Goal: Transaction & Acquisition: Book appointment/travel/reservation

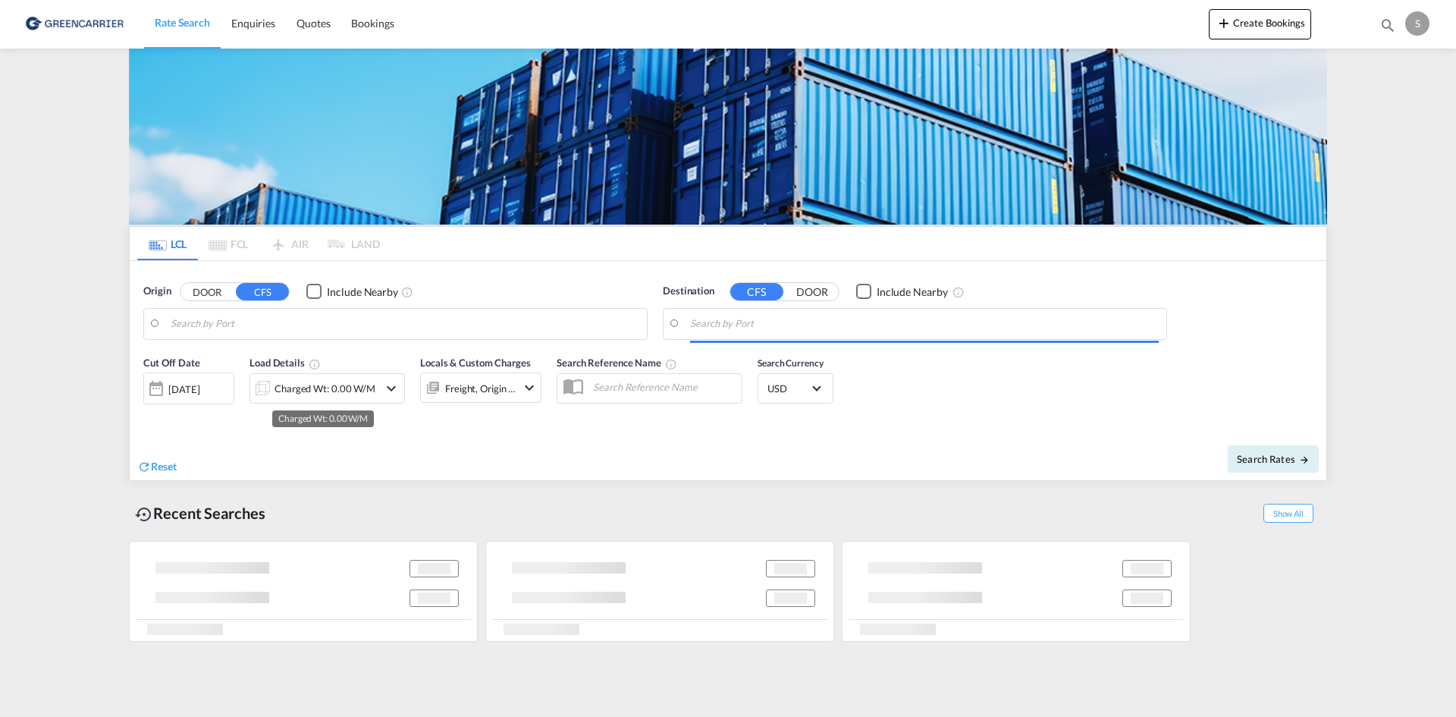
type input "[GEOGRAPHIC_DATA], [GEOGRAPHIC_DATA]"
type input "Busan, KRPUS"
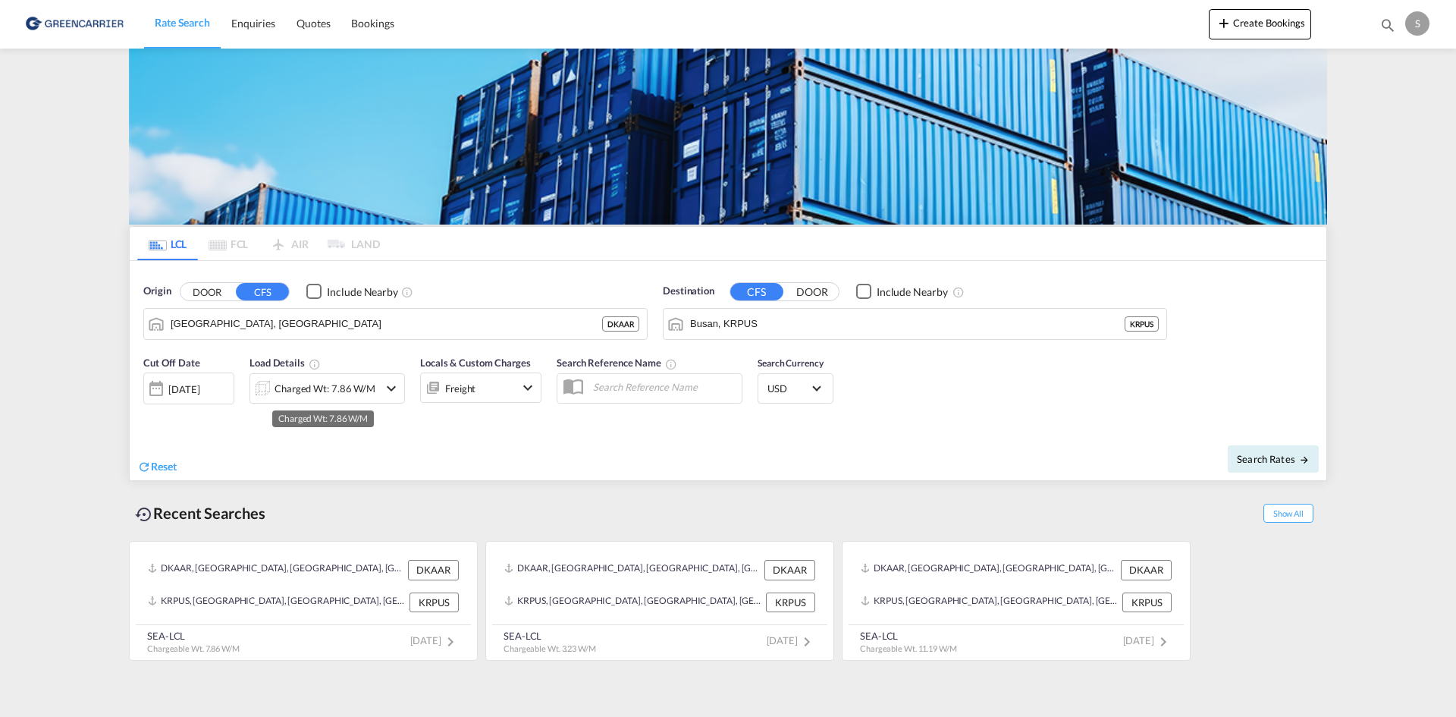
click at [321, 386] on div "Charged Wt: 7.86 W/M" at bounding box center [324, 388] width 101 height 21
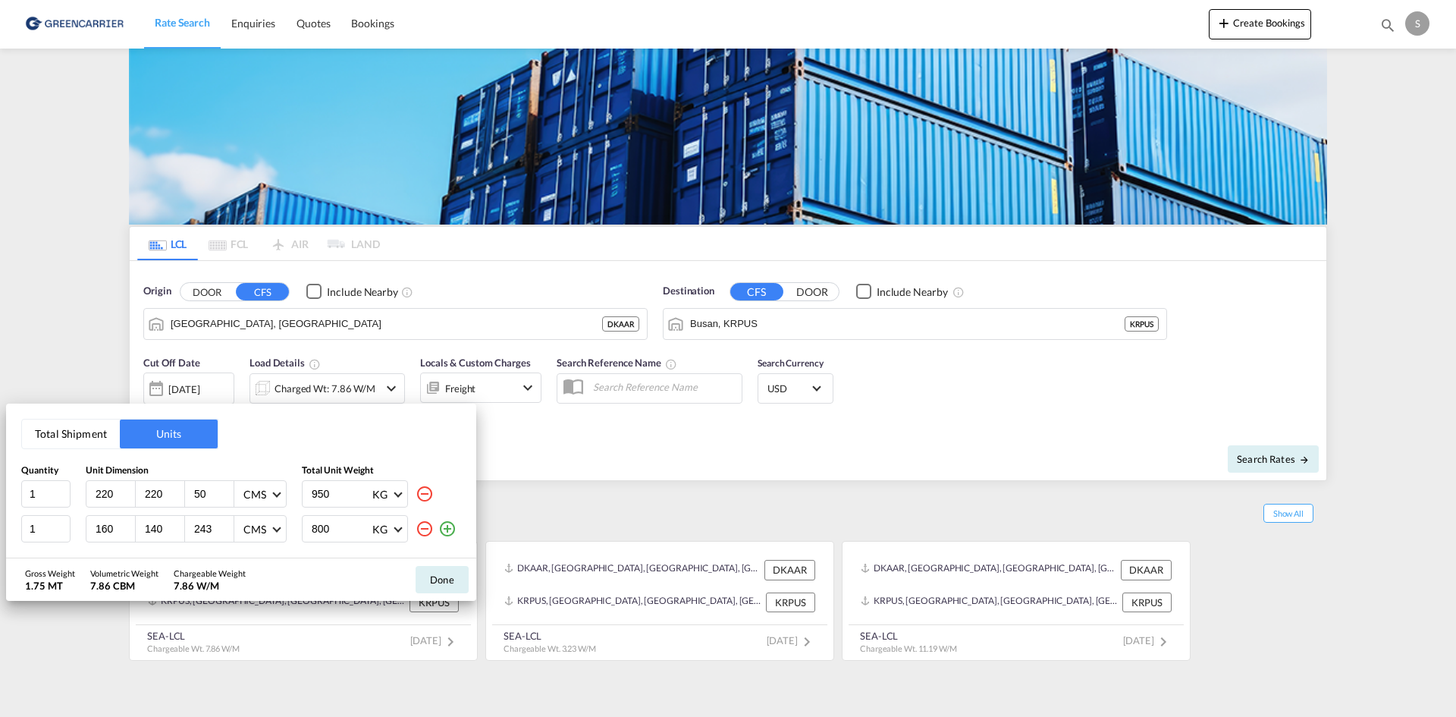
click at [429, 493] on md-icon "icon-minus-circle-outline" at bounding box center [425, 494] width 18 height 18
type input "160"
type input "140"
type input "243"
type input "800"
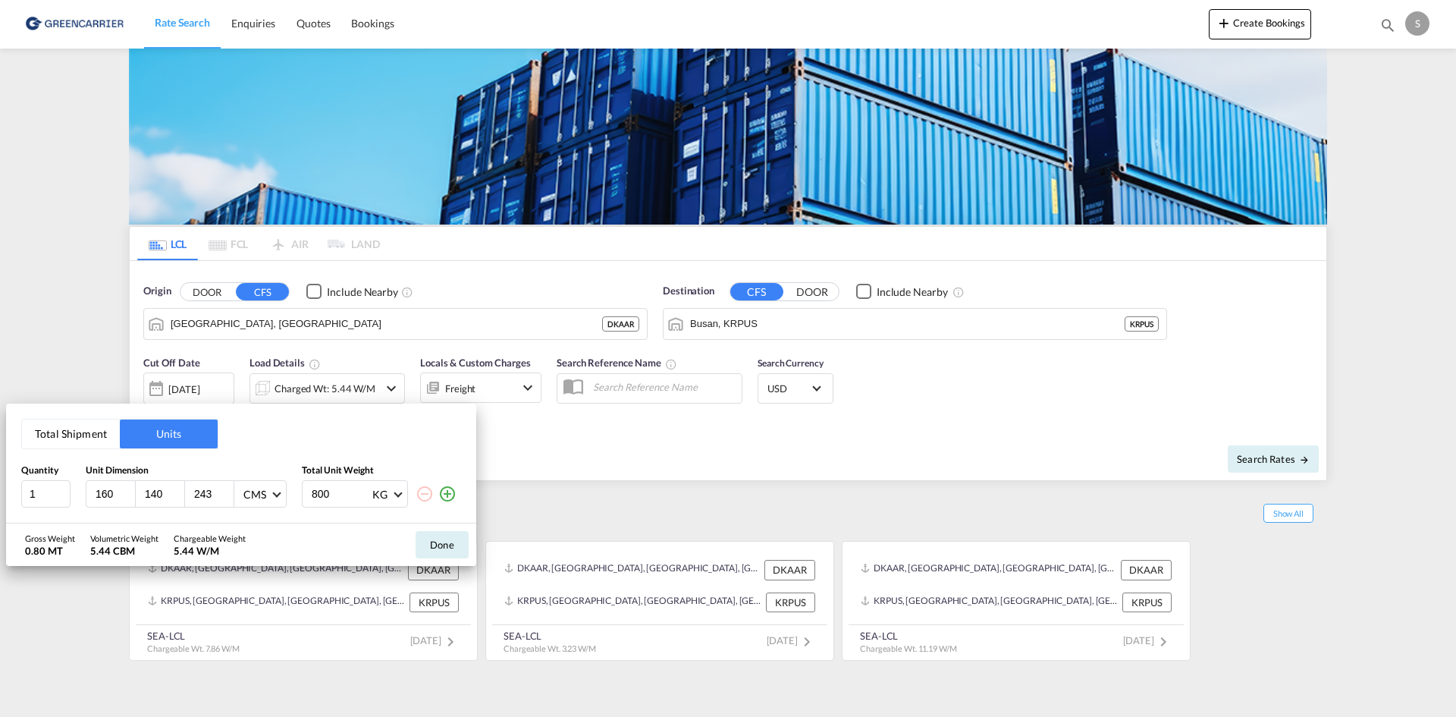
click at [113, 492] on input "160" at bounding box center [114, 494] width 41 height 14
type input "32"
type input "22"
type input "16"
type input "0.6"
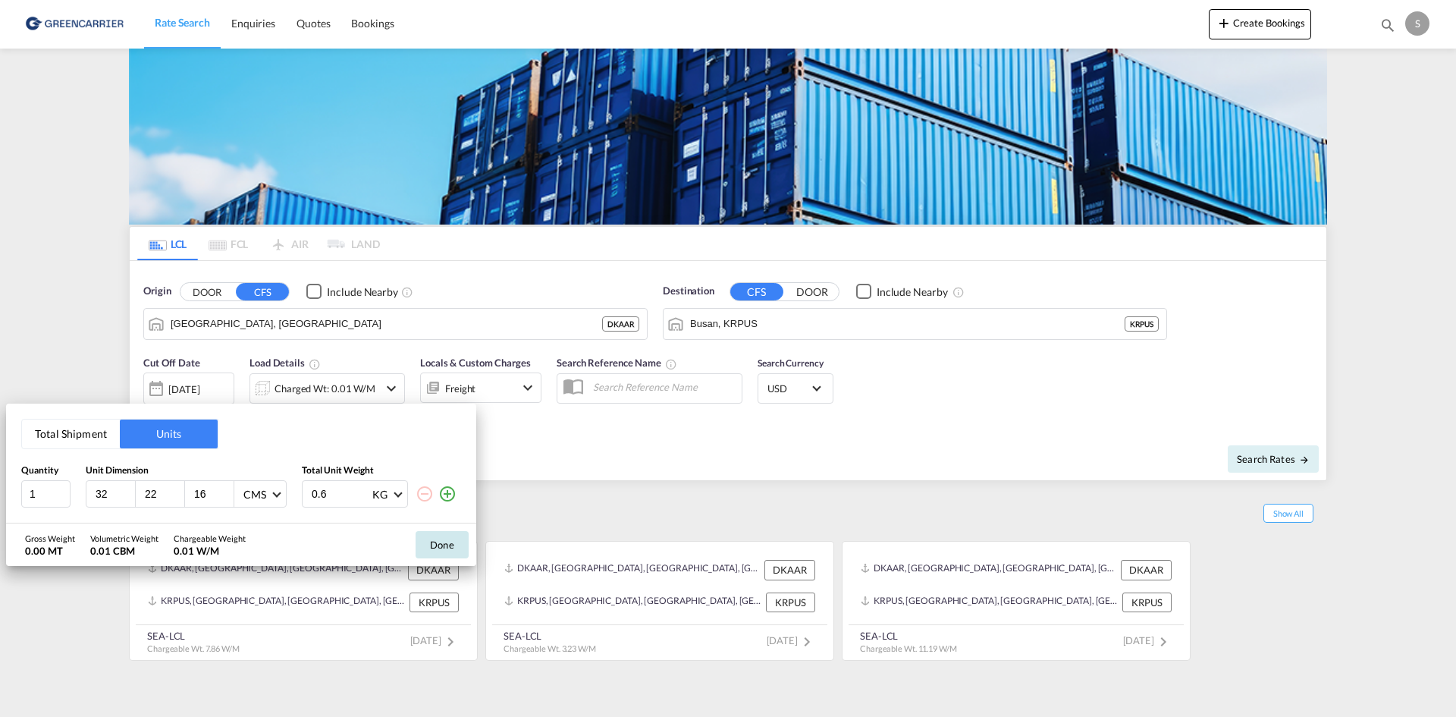
click at [438, 547] on button "Done" at bounding box center [442, 544] width 53 height 27
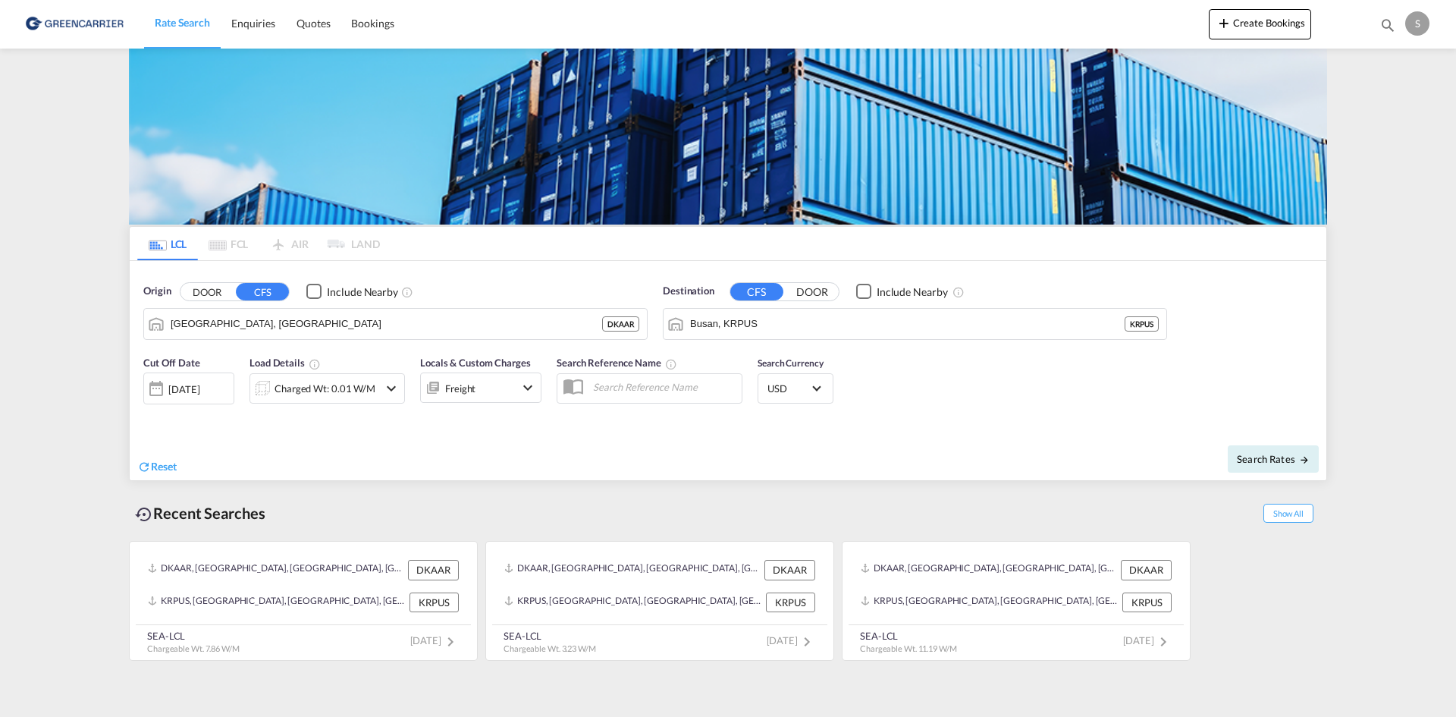
click at [567, 453] on div "Reset" at bounding box center [434, 455] width 594 height 42
drag, startPoint x: 636, startPoint y: 382, endPoint x: 644, endPoint y: 380, distance: 8.6
click at [636, 382] on input "text" at bounding box center [663, 386] width 156 height 23
paste input "OADO251868"
type input "OADO251868 CHA"
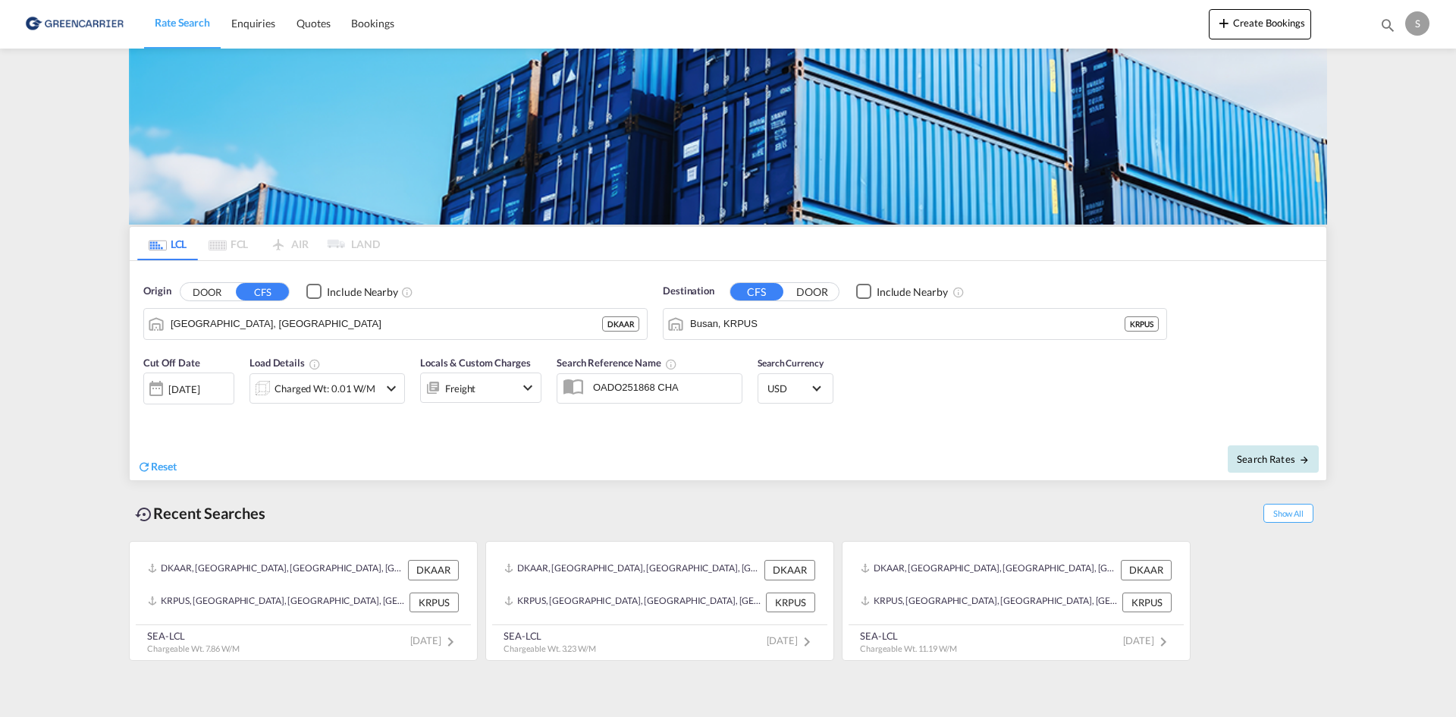
click at [1264, 463] on span "Search Rates" at bounding box center [1273, 459] width 73 height 12
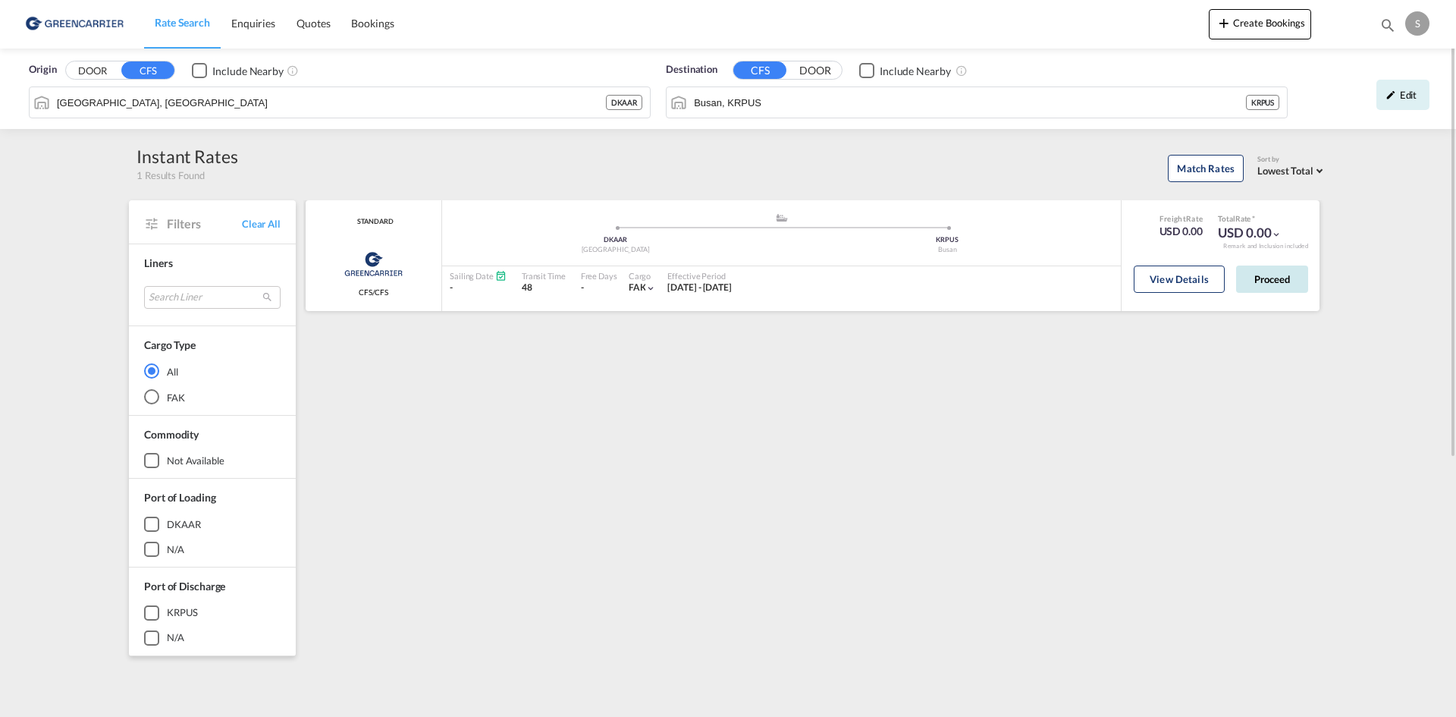
click at [1261, 278] on button "Proceed" at bounding box center [1272, 278] width 72 height 27
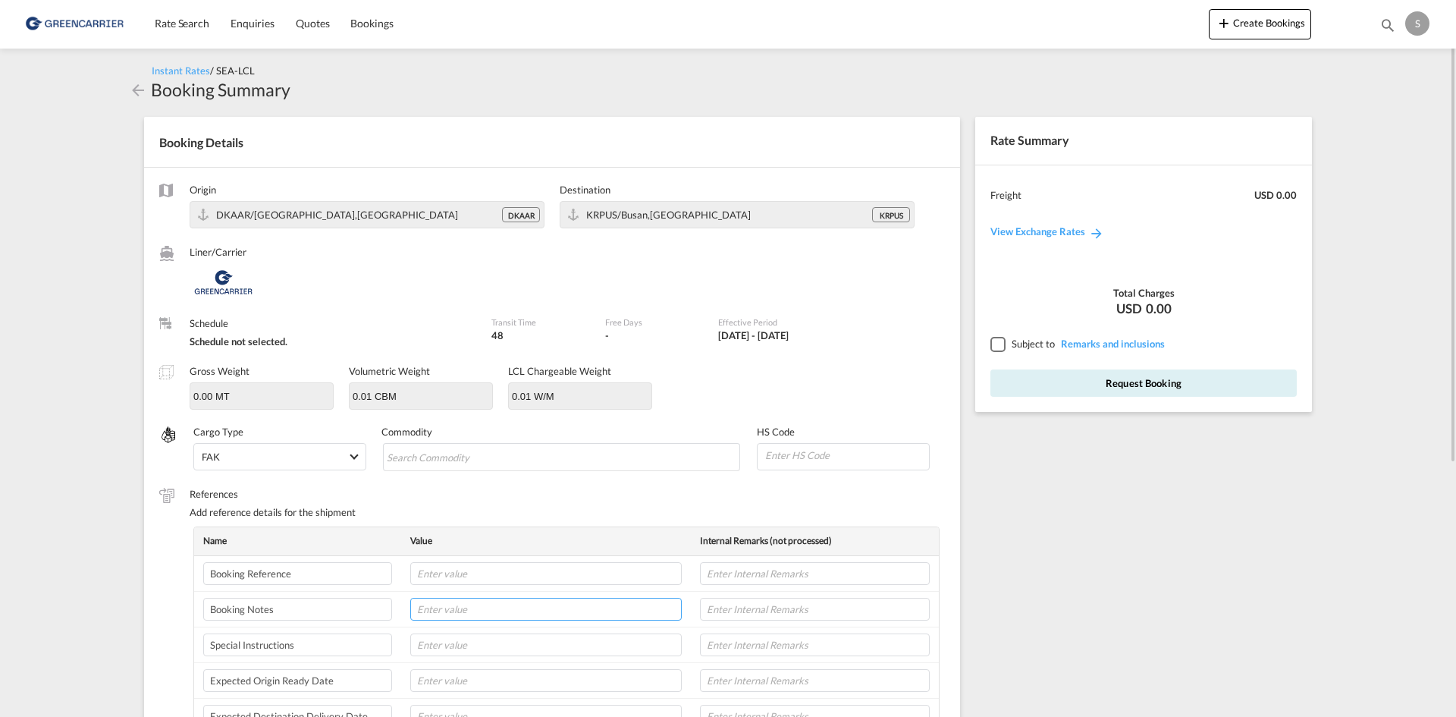
click at [530, 606] on input "text" at bounding box center [545, 608] width 271 height 23
click at [481, 638] on input "text" at bounding box center [545, 644] width 271 height 23
paste input "WE HAVE RECEIVED THE CONFIRATION, PLEASE ARRANGE THE PICK UP FOR THIS SHIPMENT.…"
type input "WE HAVE RECEIVED THE CONFIRATION, PLEASE ARRANGE THE PICK UP FOR THIS SHIPMENT.…"
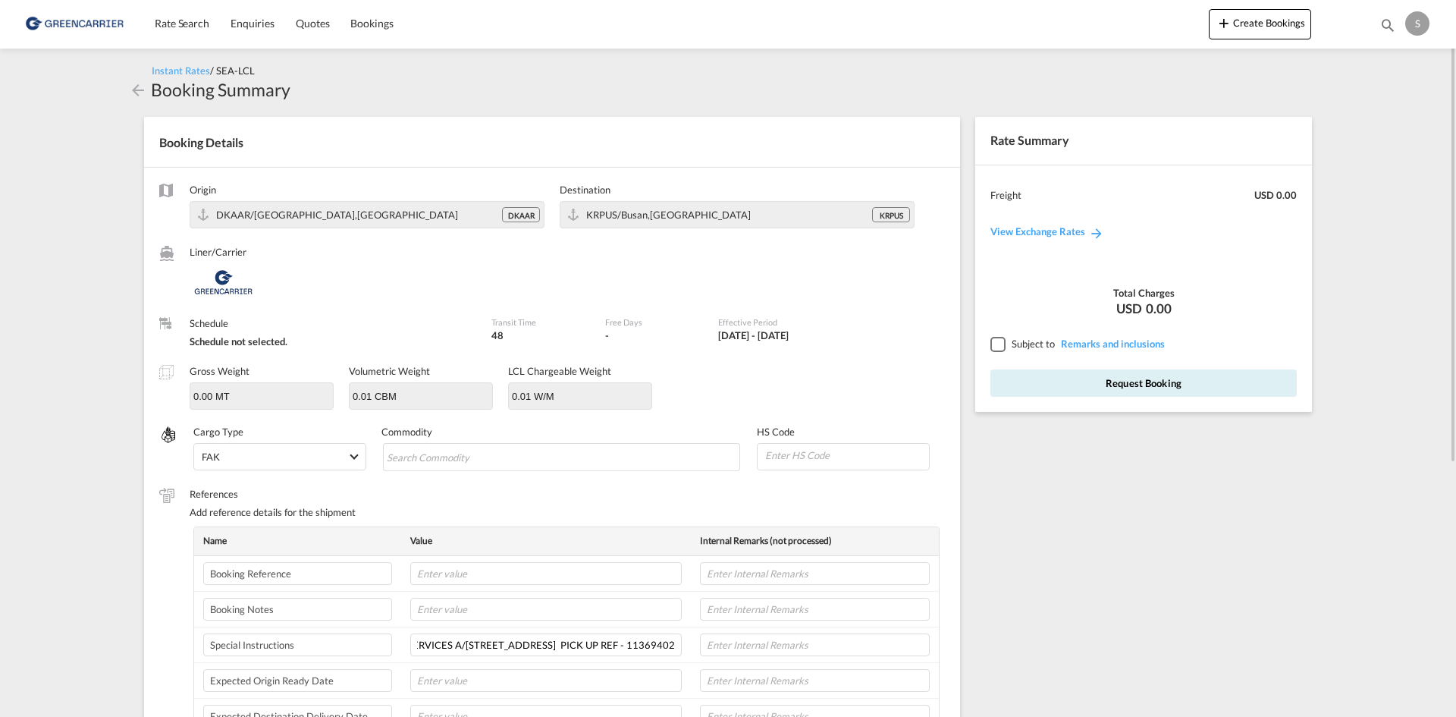
scroll to position [0, 0]
click at [998, 343] on div at bounding box center [997, 344] width 14 height 14
click at [513, 460] on input "Search Commodity" at bounding box center [456, 457] width 139 height 24
click at [500, 460] on input "Chips input." at bounding box center [456, 457] width 139 height 24
paste input "GASKETS, WASHERS, SEALS, OF VULCANISED - RUBBER"
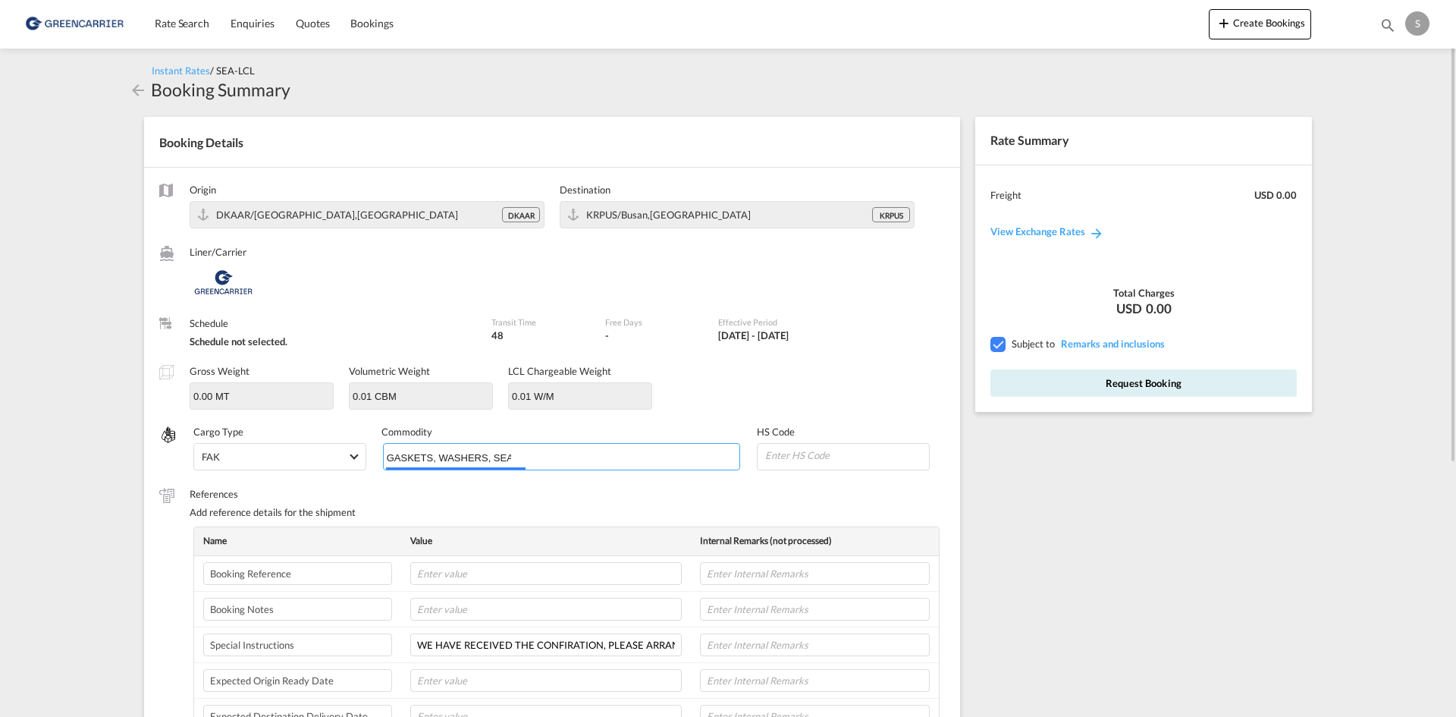
scroll to position [0, 130]
type input "GASKETS, WASHERS, SEALS, OF VULCANISED - RUBBER"
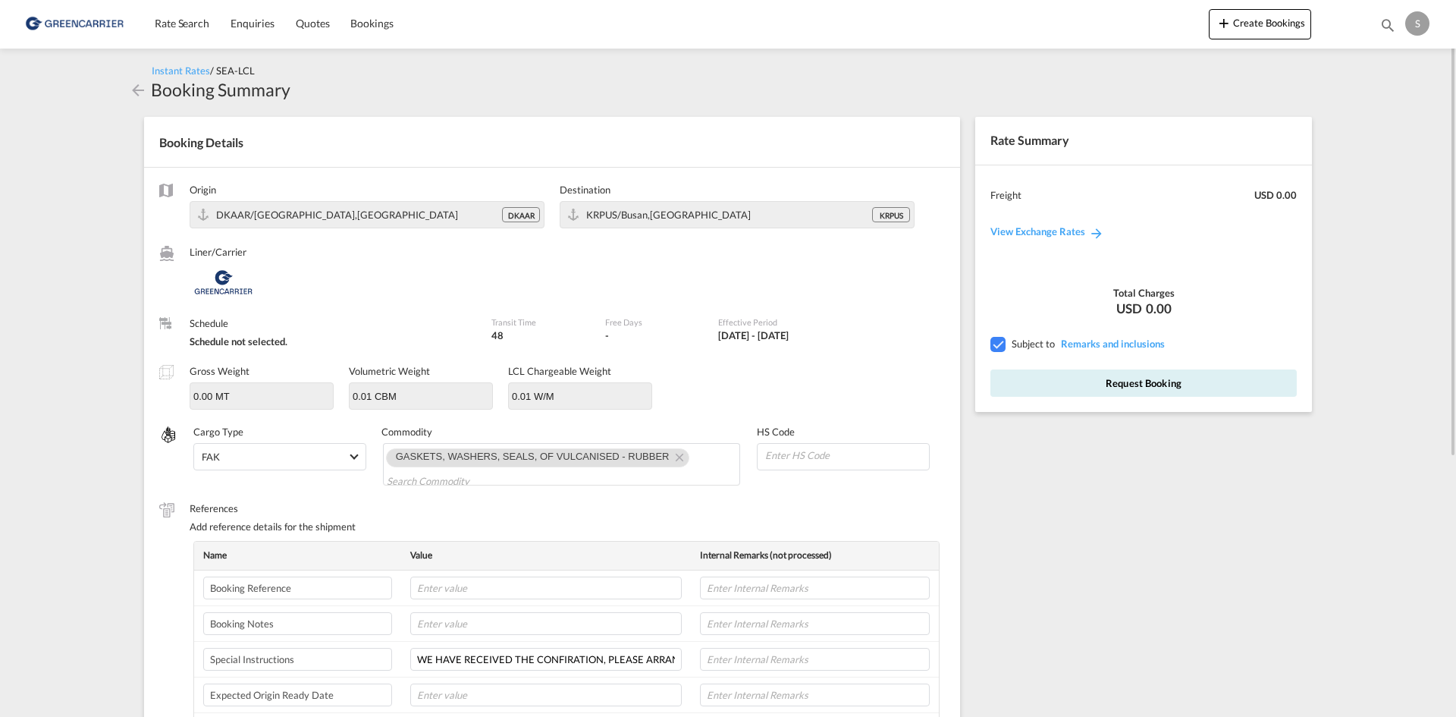
click at [1164, 498] on div "Rate Summary Freight USD 0.00 View Exchange Rates Total Charges USD 0.00 Subjec…" at bounding box center [1147, 614] width 359 height 1024
click at [1156, 380] on button "Request Booking" at bounding box center [1143, 382] width 306 height 27
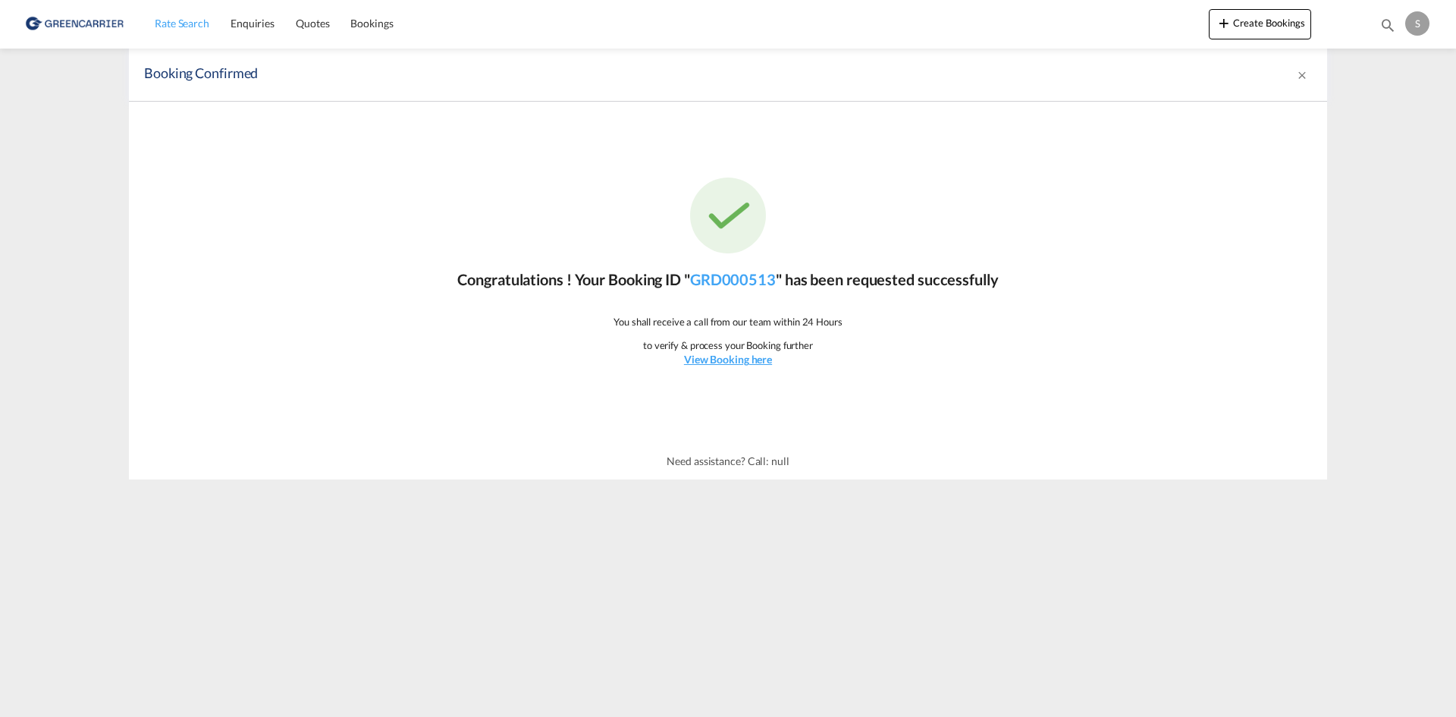
click at [184, 24] on span "Rate Search" at bounding box center [182, 23] width 55 height 13
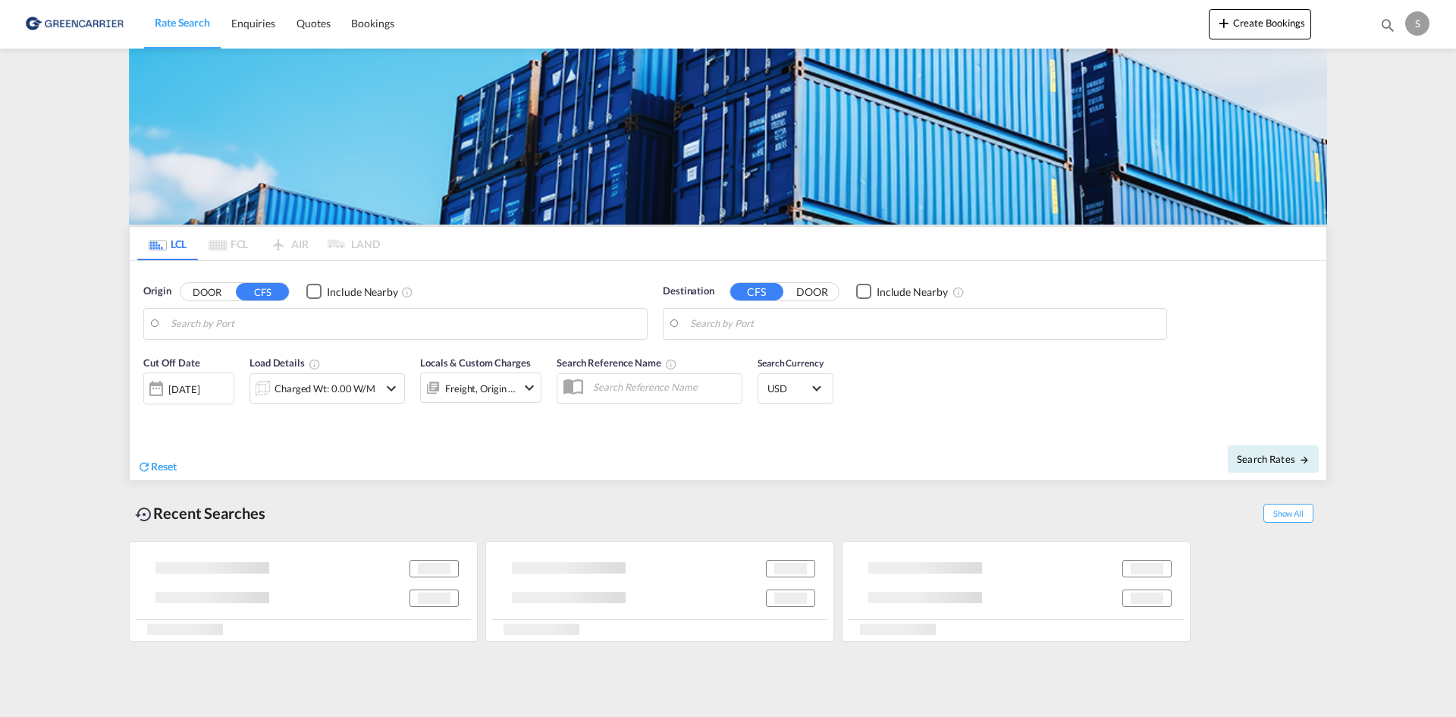
type input "[GEOGRAPHIC_DATA], [GEOGRAPHIC_DATA]"
type input "Busan, KRPUS"
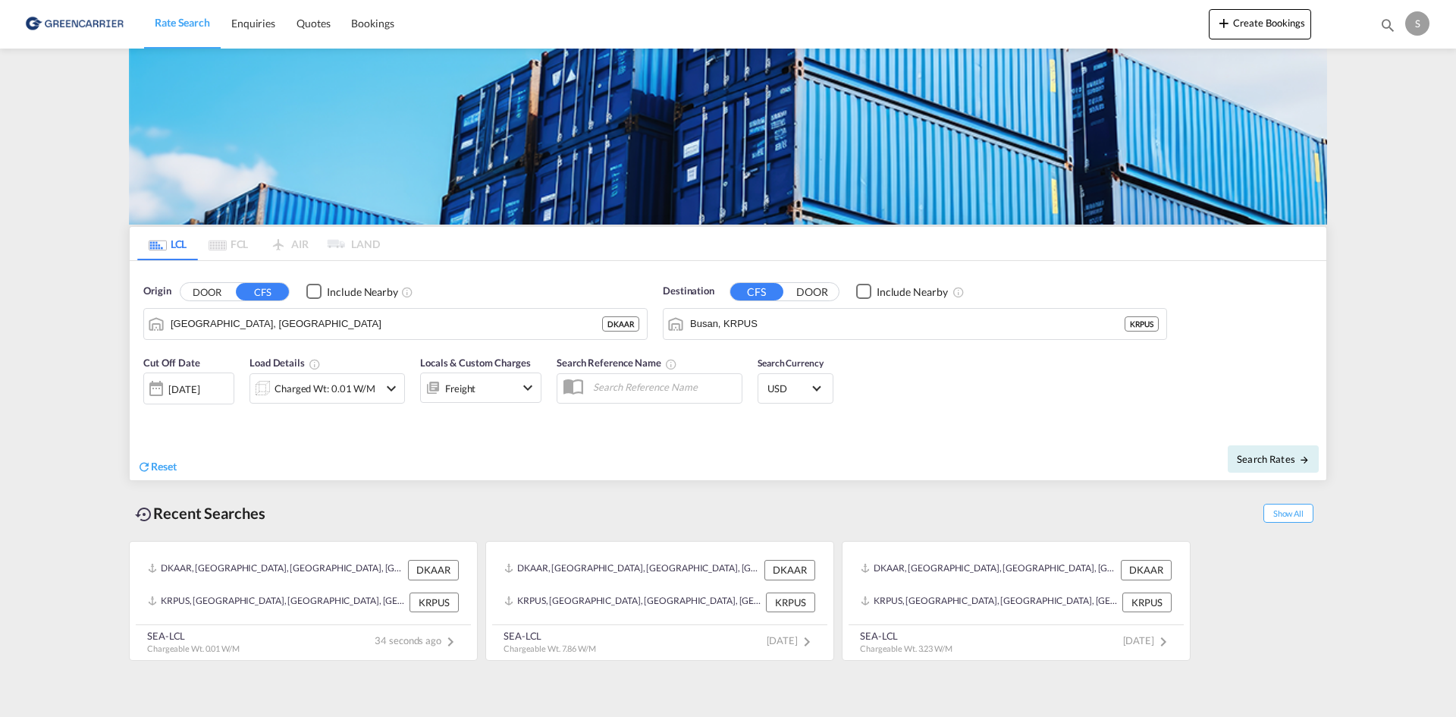
click at [308, 384] on div "Charged Wt: 0.01 W/M" at bounding box center [324, 388] width 101 height 21
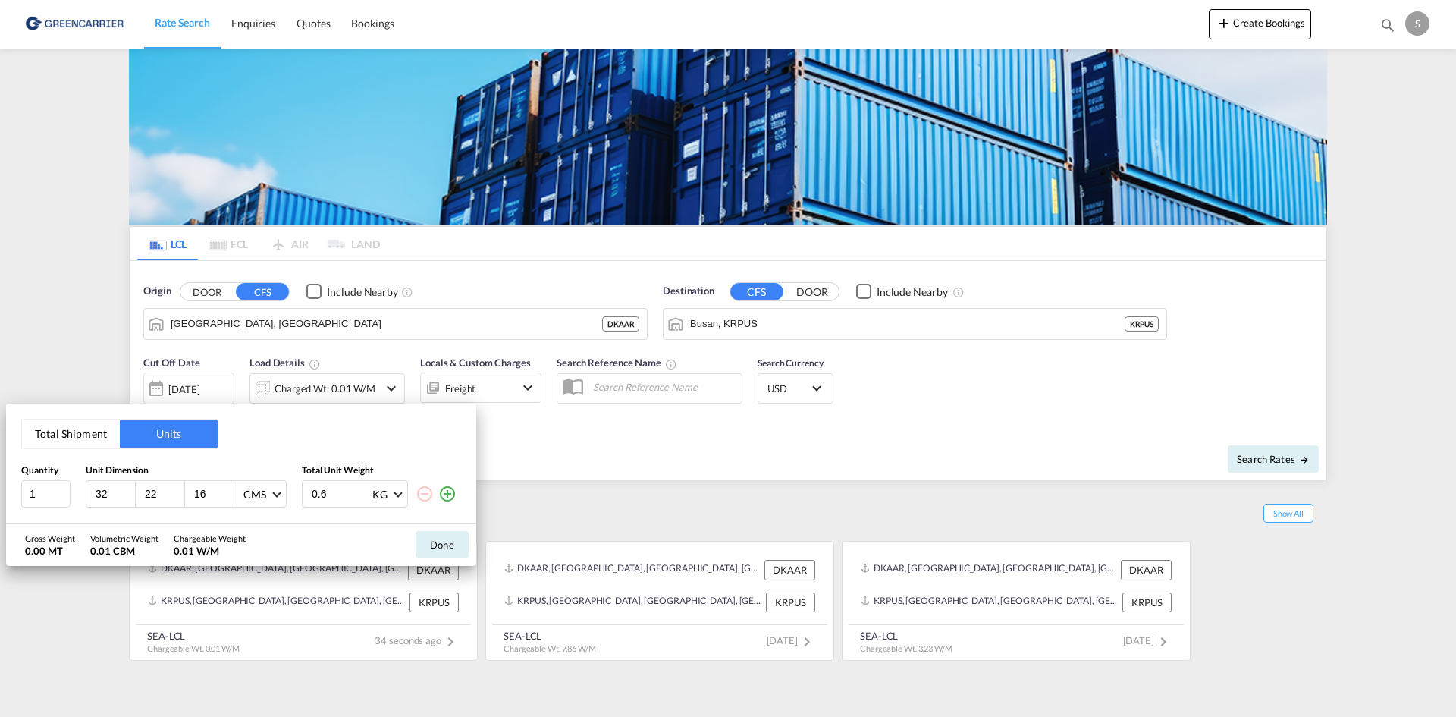
click at [448, 493] on md-icon "icon-plus-circle-outline" at bounding box center [447, 494] width 18 height 18
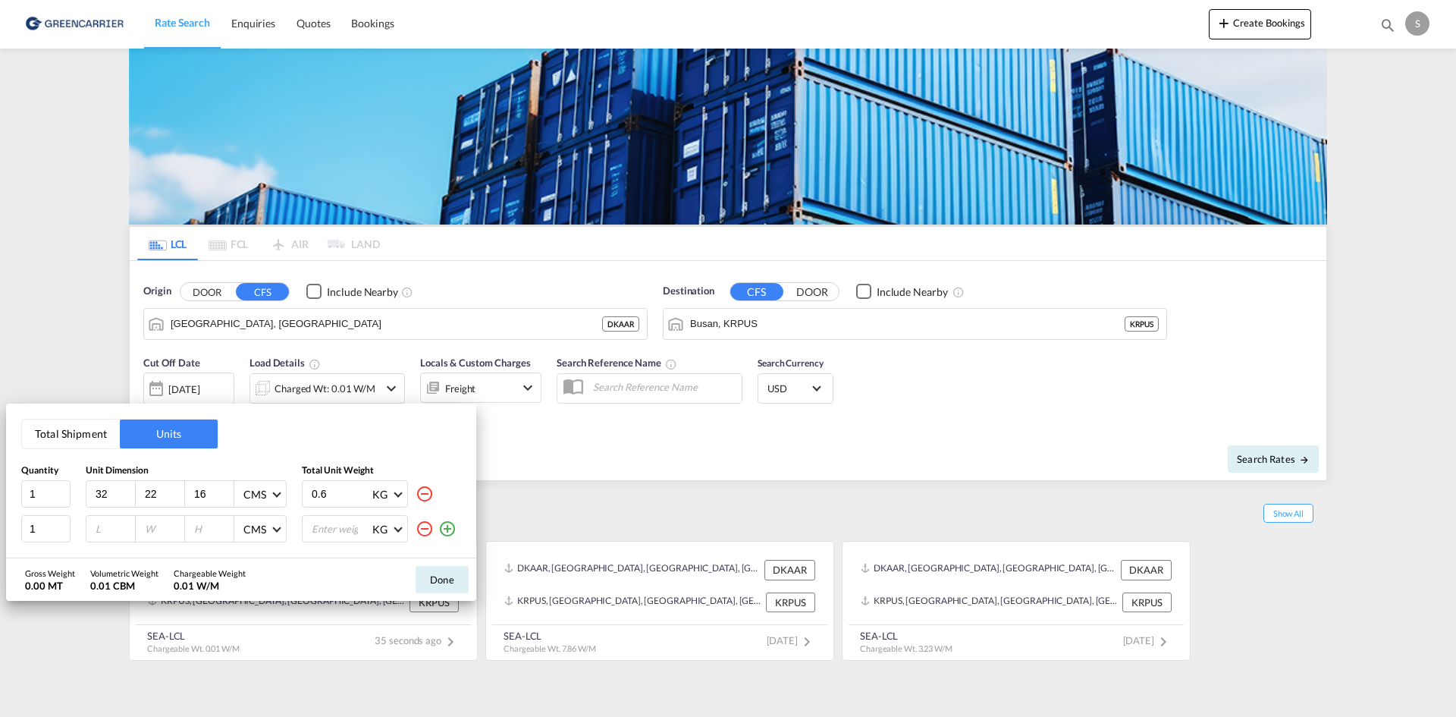
click at [437, 513] on div "Quantity Unit Dimension Total Unit Weight 1 32 22 16 CMS CMS Inches 0.6 KG KG L…" at bounding box center [241, 503] width 440 height 79
click at [441, 524] on md-icon "icon-plus-circle-outline" at bounding box center [447, 528] width 18 height 18
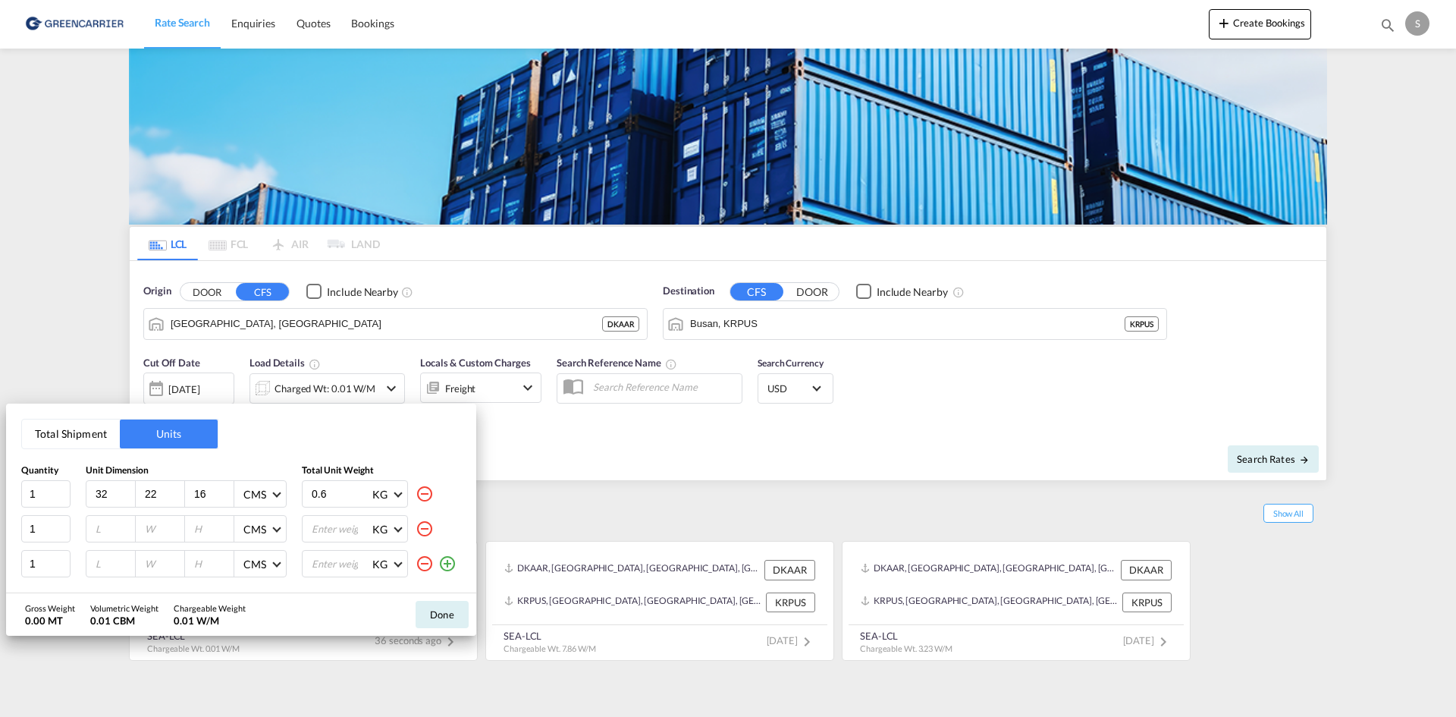
click at [450, 562] on md-icon "icon-plus-circle-outline" at bounding box center [447, 563] width 18 height 18
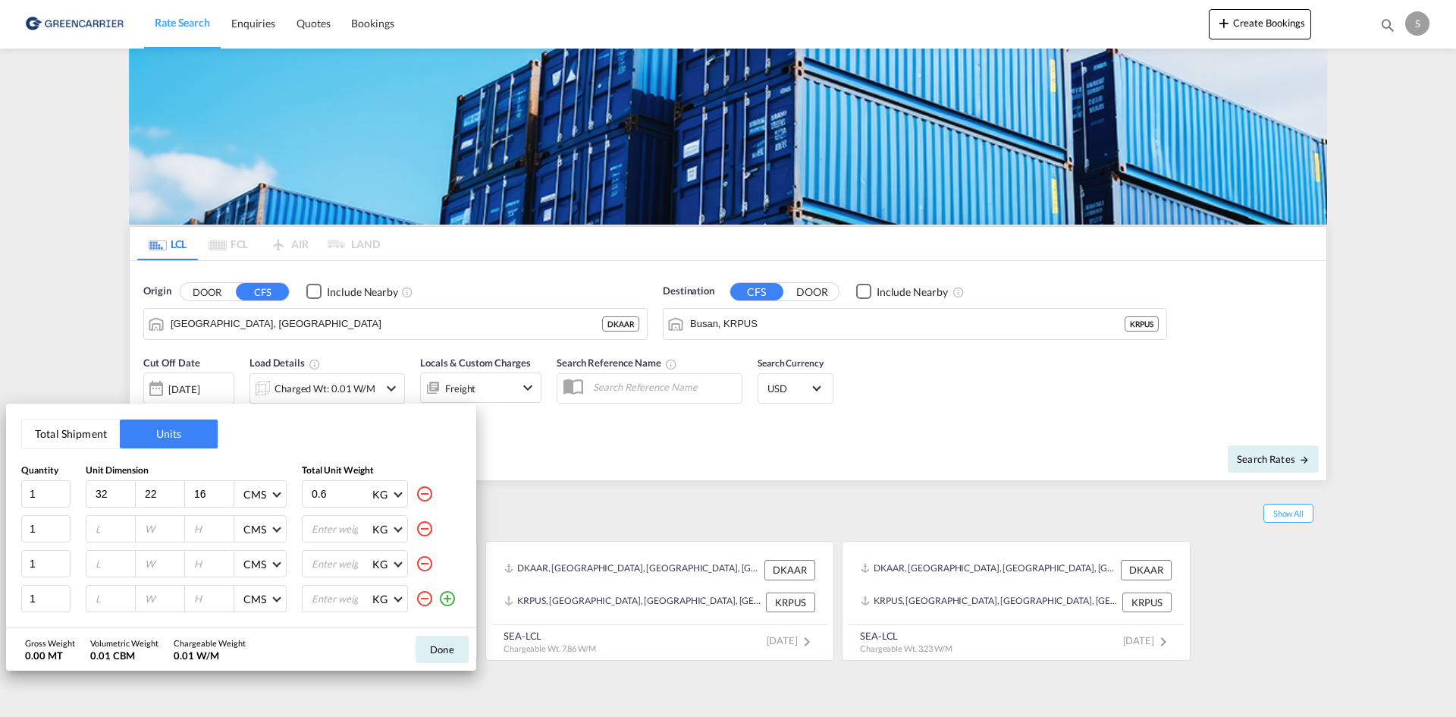
drag, startPoint x: 453, startPoint y: 582, endPoint x: 452, endPoint y: 591, distance: 9.1
click at [452, 591] on div "Quantity Unit Dimension Total Unit Weight 1 32 22 16 CMS CMS Inches 0.6 KG KG L…" at bounding box center [241, 538] width 440 height 149
click at [450, 597] on md-icon "icon-plus-circle-outline" at bounding box center [447, 598] width 18 height 18
click at [439, 601] on md-icon "icon-plus-circle-outline" at bounding box center [447, 601] width 18 height 18
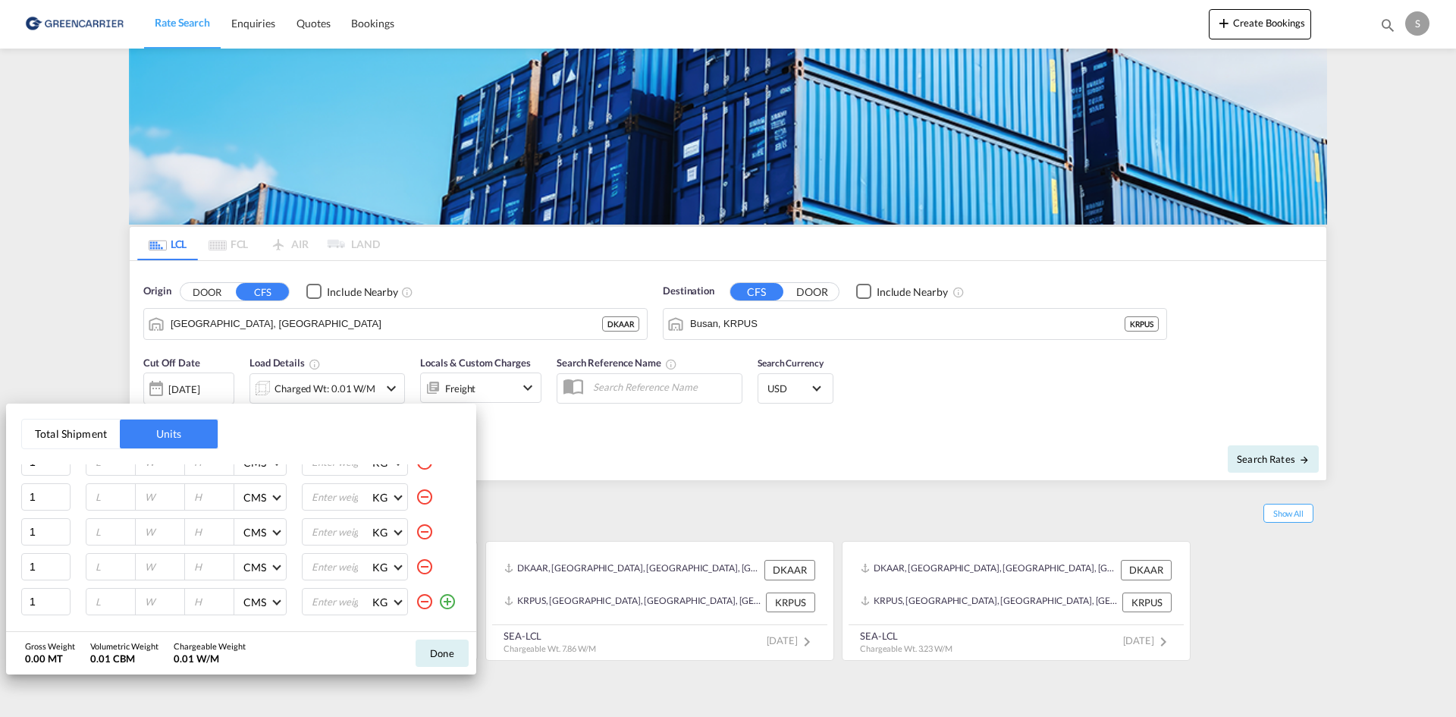
click at [439, 601] on md-icon "icon-plus-circle-outline" at bounding box center [447, 601] width 18 height 18
click at [97, 498] on input "32" at bounding box center [114, 494] width 41 height 14
type input "40"
type input "29"
type input "10"
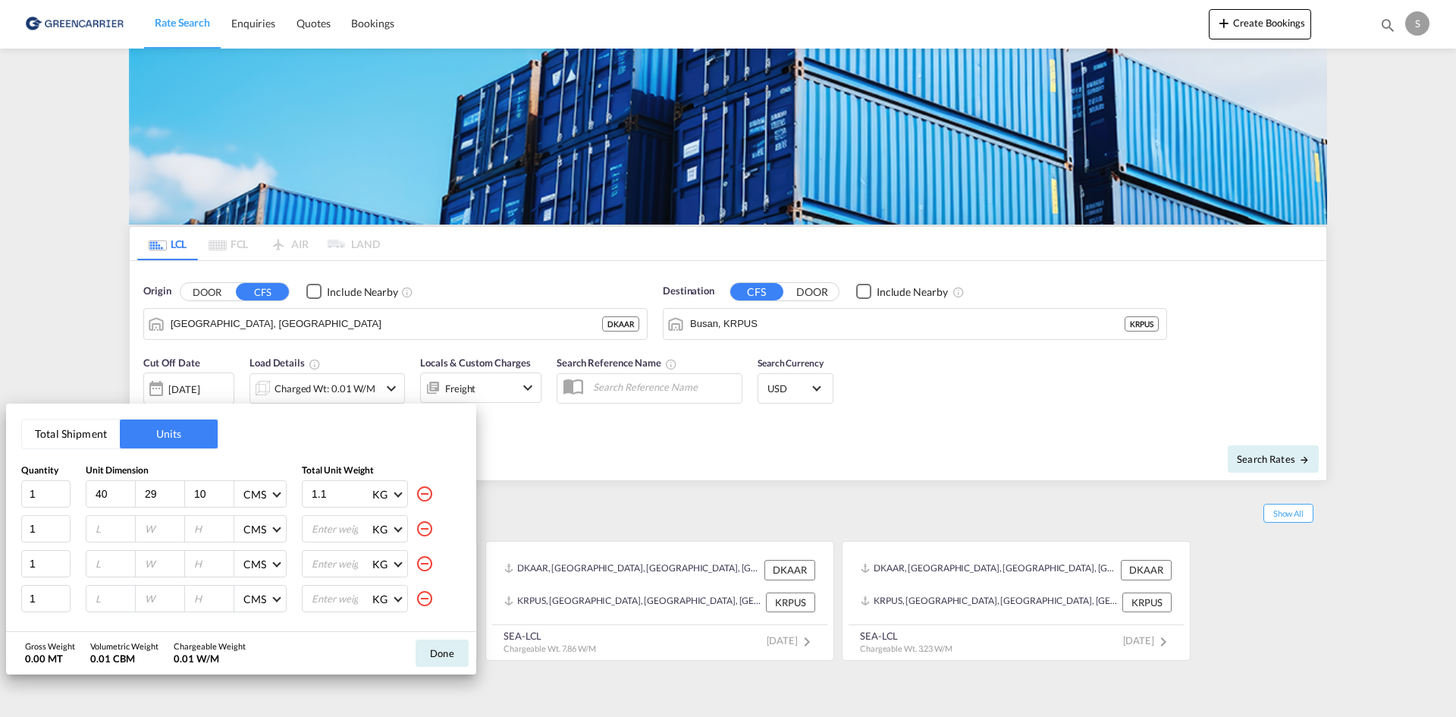
type input "1.1"
click at [98, 527] on input "number" at bounding box center [114, 529] width 41 height 14
type input "120"
type input "80"
type input "40"
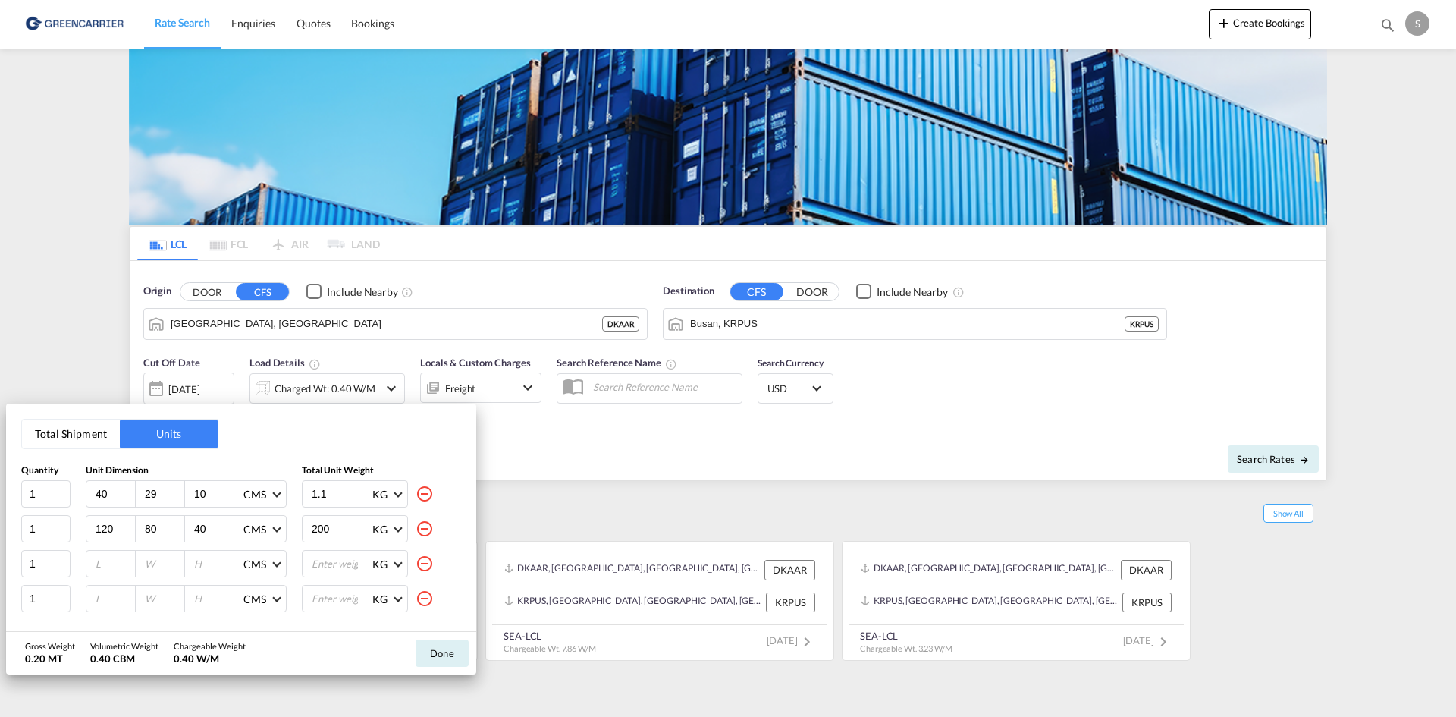
type input "200"
click at [94, 557] on input "number" at bounding box center [114, 564] width 41 height 14
type input "120"
type input "80"
type input "27"
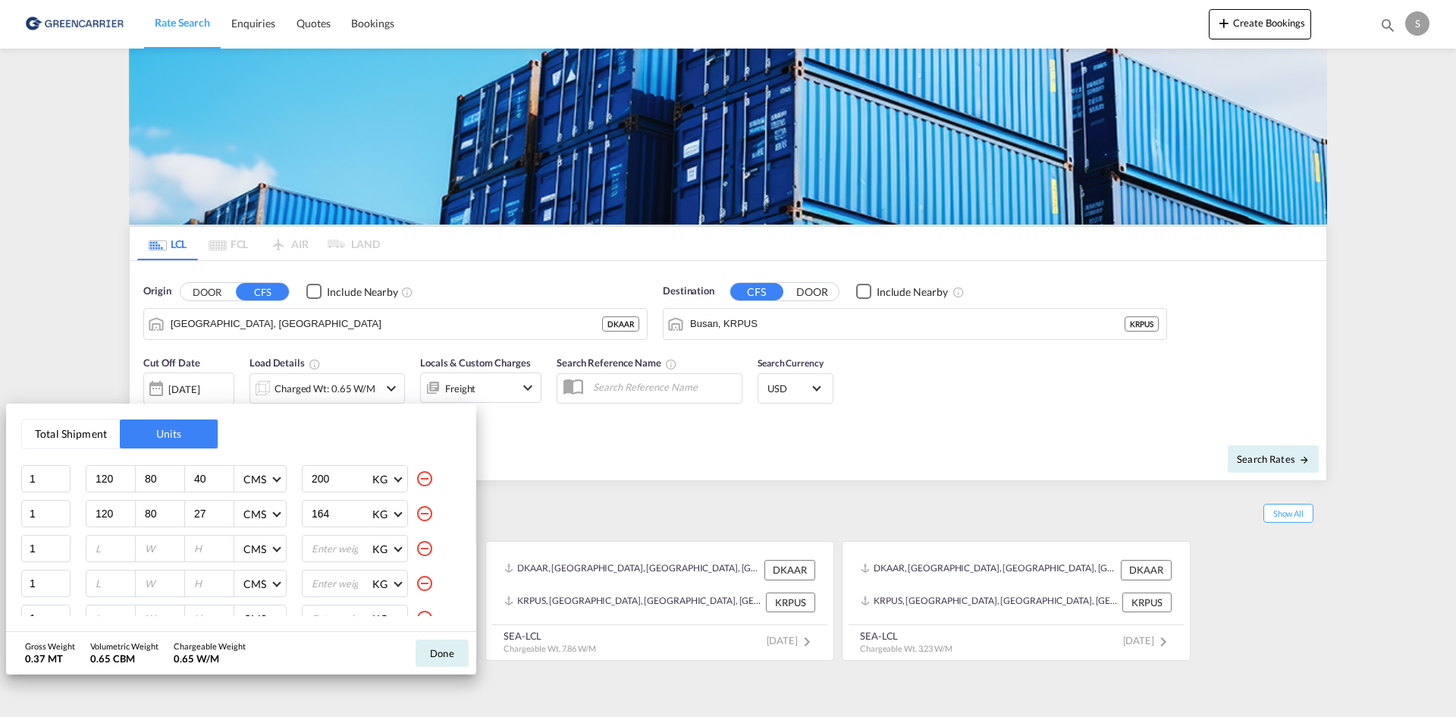
scroll to position [76, 0]
type input "164"
click at [100, 523] on input "number" at bounding box center [114, 523] width 41 height 14
type input "57"
type input "40"
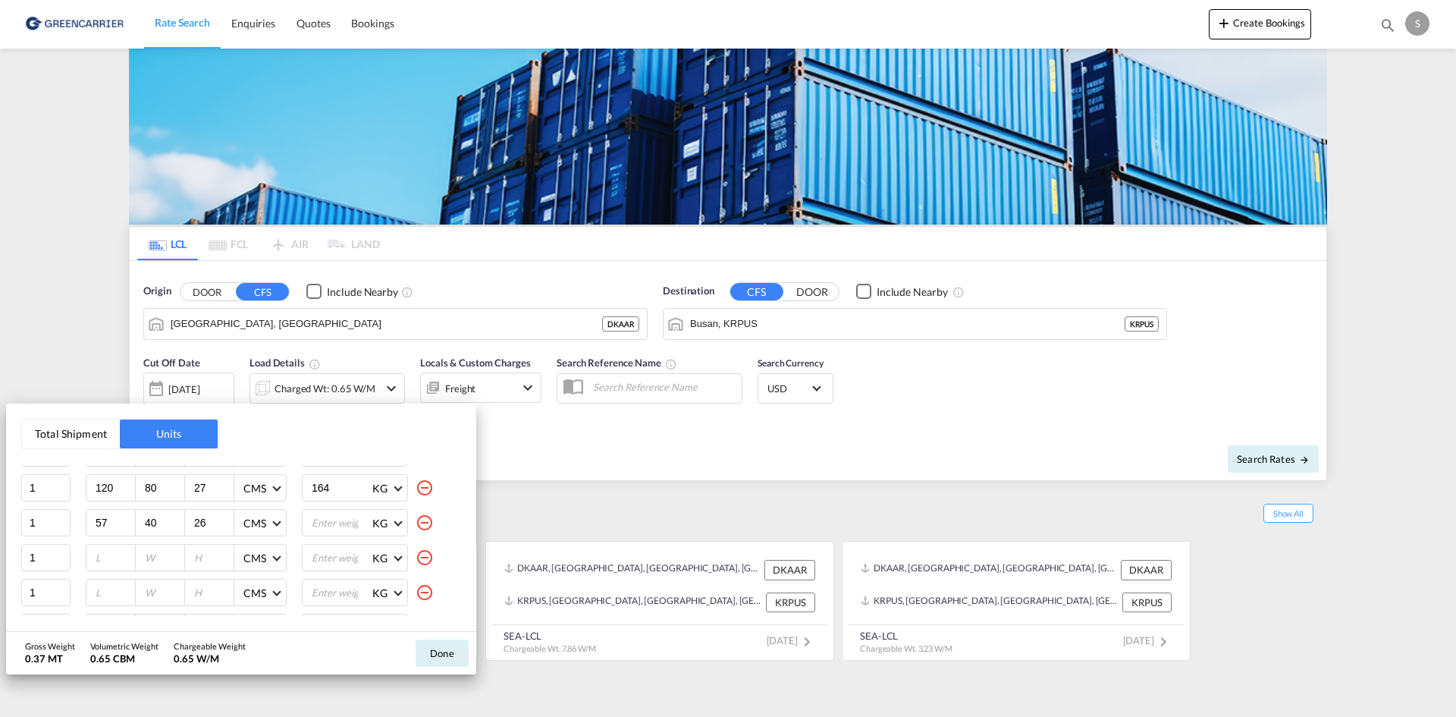
type input "26"
type input "63"
click at [101, 550] on input "number" at bounding box center [114, 557] width 41 height 14
click at [100, 551] on input "number" at bounding box center [114, 557] width 41 height 14
type input "120"
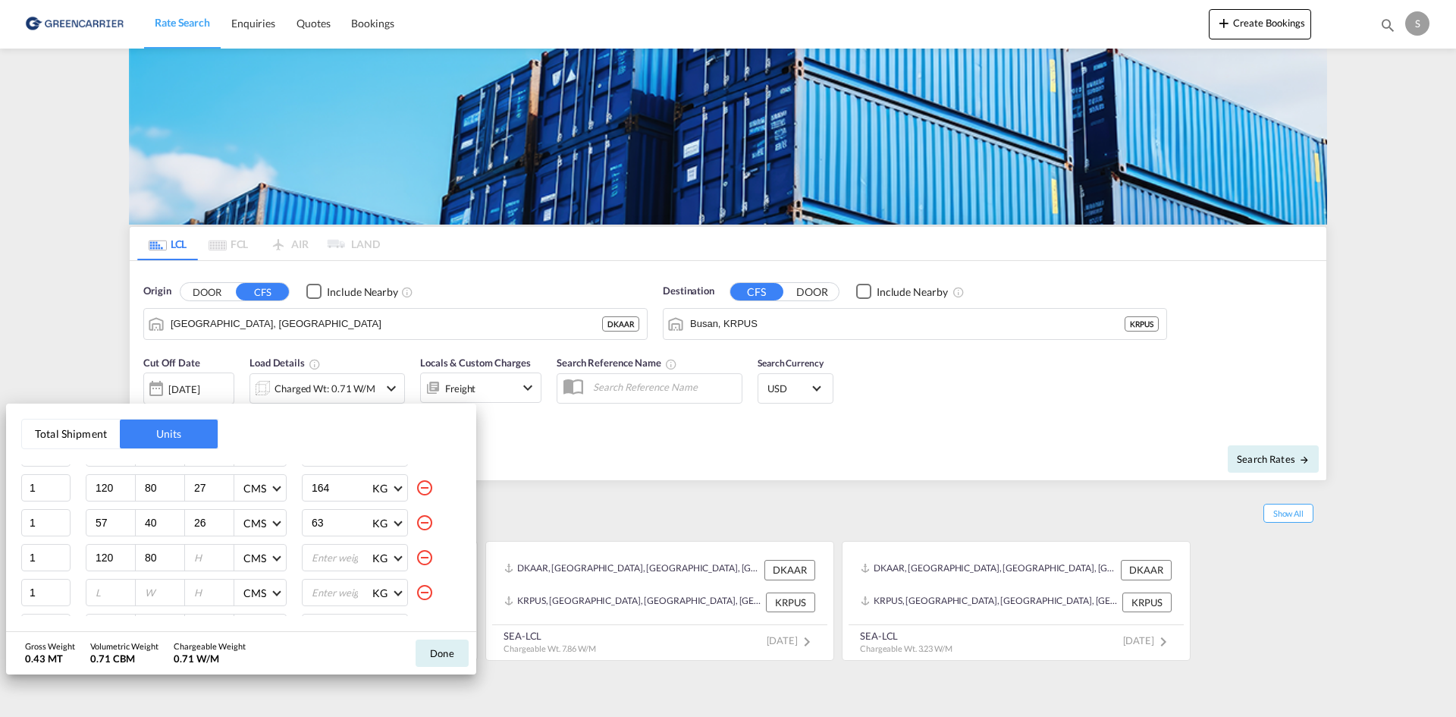
type input "80"
type input "27"
drag, startPoint x: 350, startPoint y: 542, endPoint x: 333, endPoint y: 556, distance: 21.6
click at [350, 543] on div "Quantity Unit Dimension Total Unit Weight 1 40 29 10 CMS CMS Inches 1.1 KG KG L…" at bounding box center [241, 540] width 440 height 152
click at [333, 556] on input "number" at bounding box center [340, 557] width 61 height 26
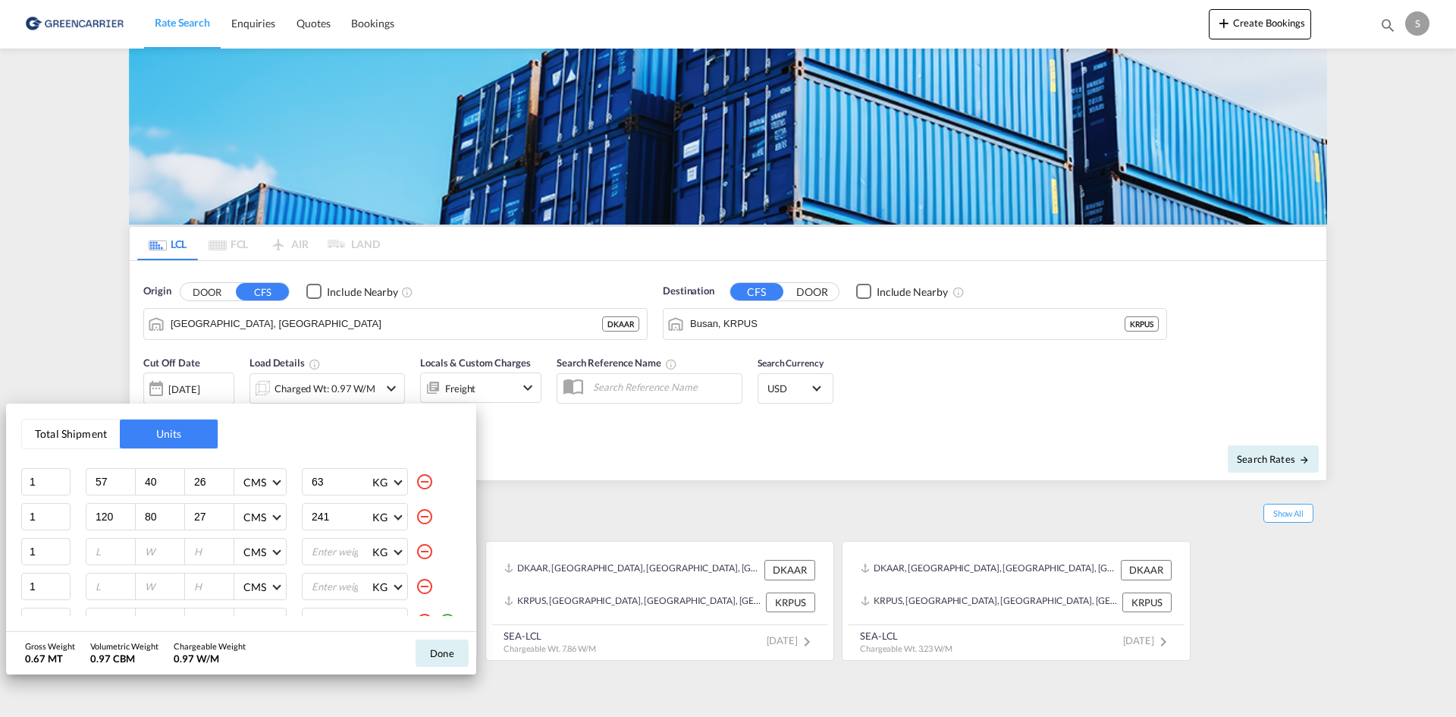
scroll to position [136, 0]
type input "241"
click at [105, 525] on input "number" at bounding box center [114, 532] width 41 height 14
type input "80"
type input "57"
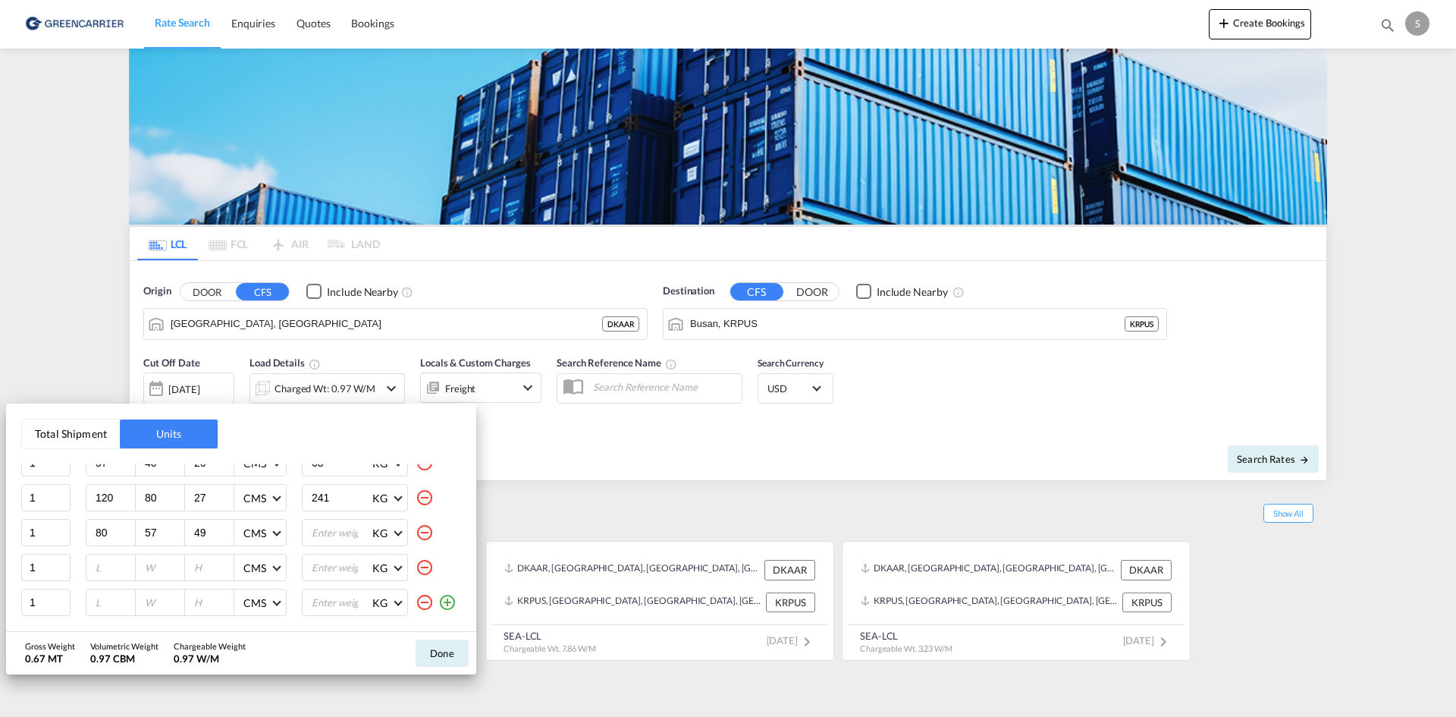
type input "49"
type input "28"
click at [107, 560] on input "number" at bounding box center [114, 567] width 41 height 14
type input "120"
type input "80"
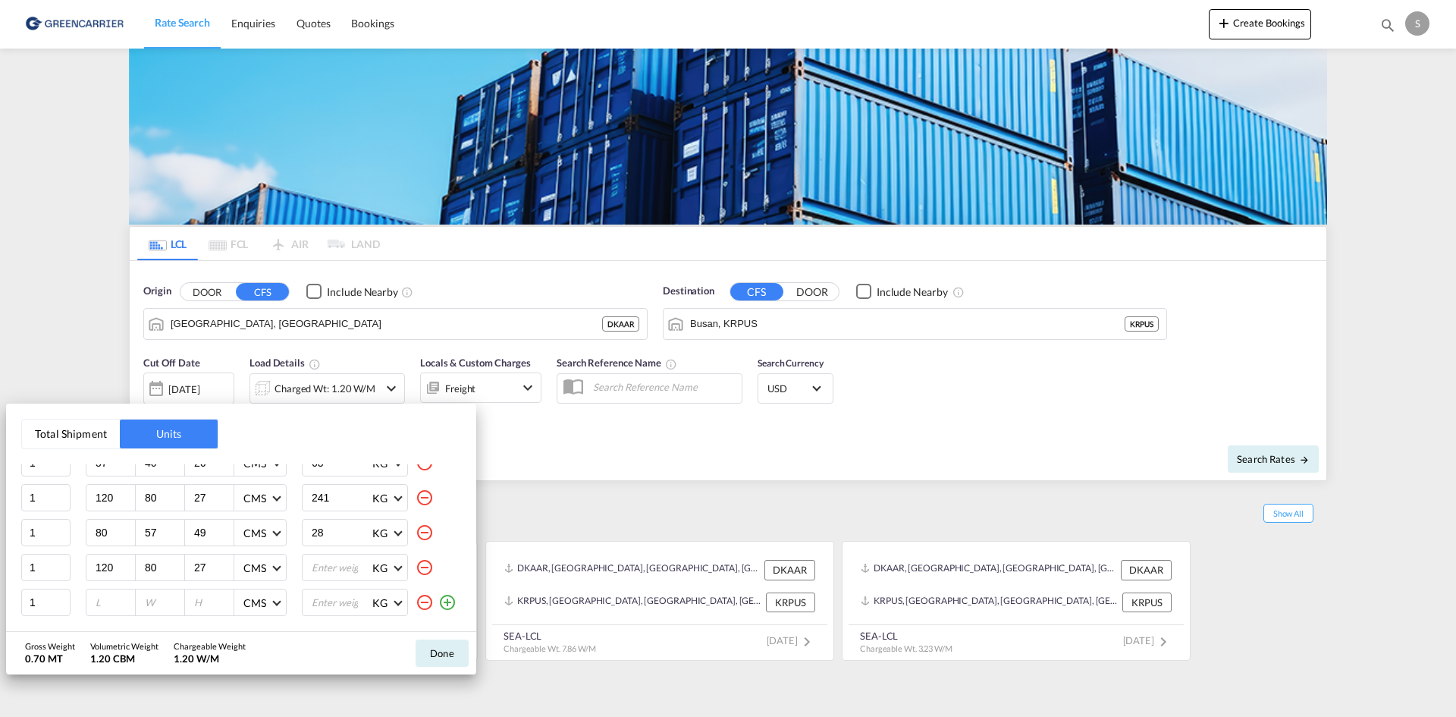
type input "27"
type input "237"
click at [438, 603] on md-icon "icon-plus-circle-outline" at bounding box center [447, 602] width 18 height 18
click at [438, 603] on md-icon "icon-plus-circle-outline" at bounding box center [447, 601] width 18 height 18
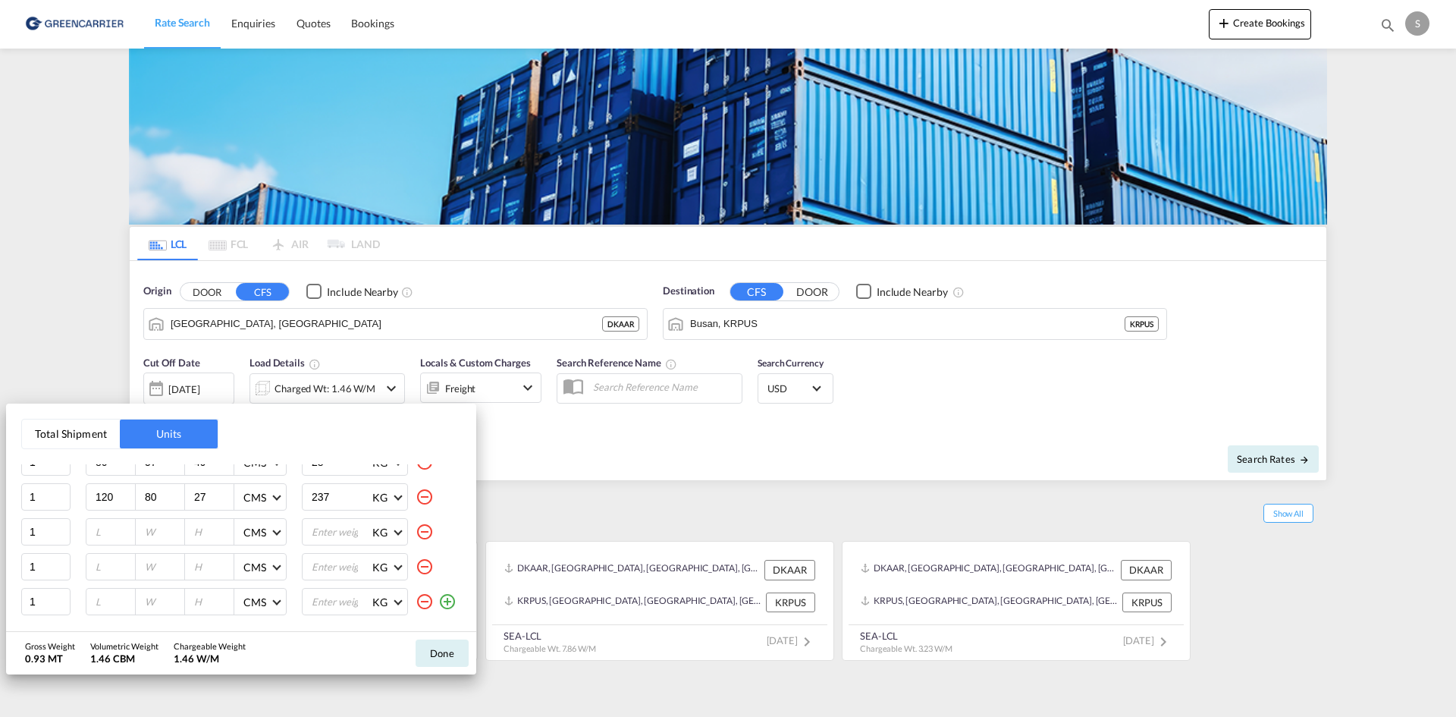
click at [109, 532] on input "number" at bounding box center [114, 532] width 41 height 14
type input "57"
type input "40"
type input "26"
type input "49"
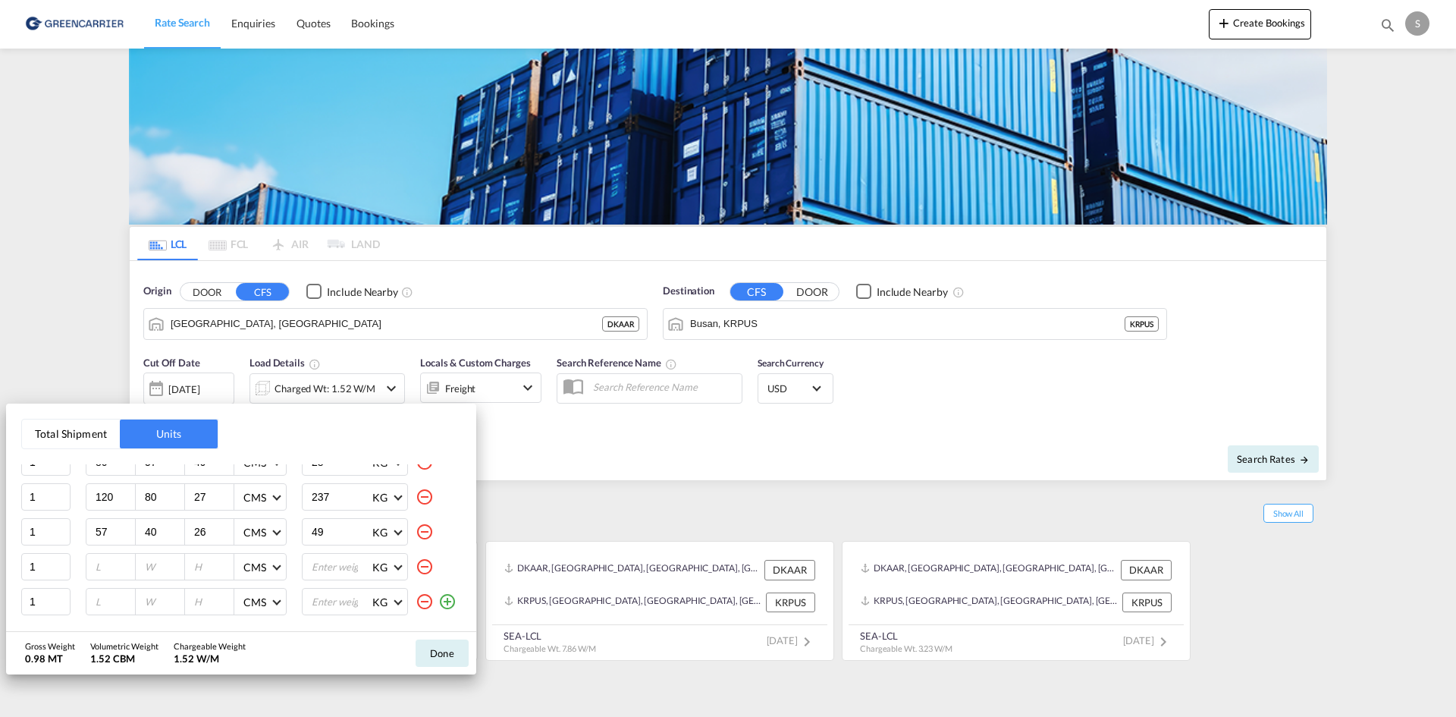
click at [94, 566] on input "number" at bounding box center [114, 567] width 41 height 14
type input "57"
type input "40"
type input "34"
type input "24"
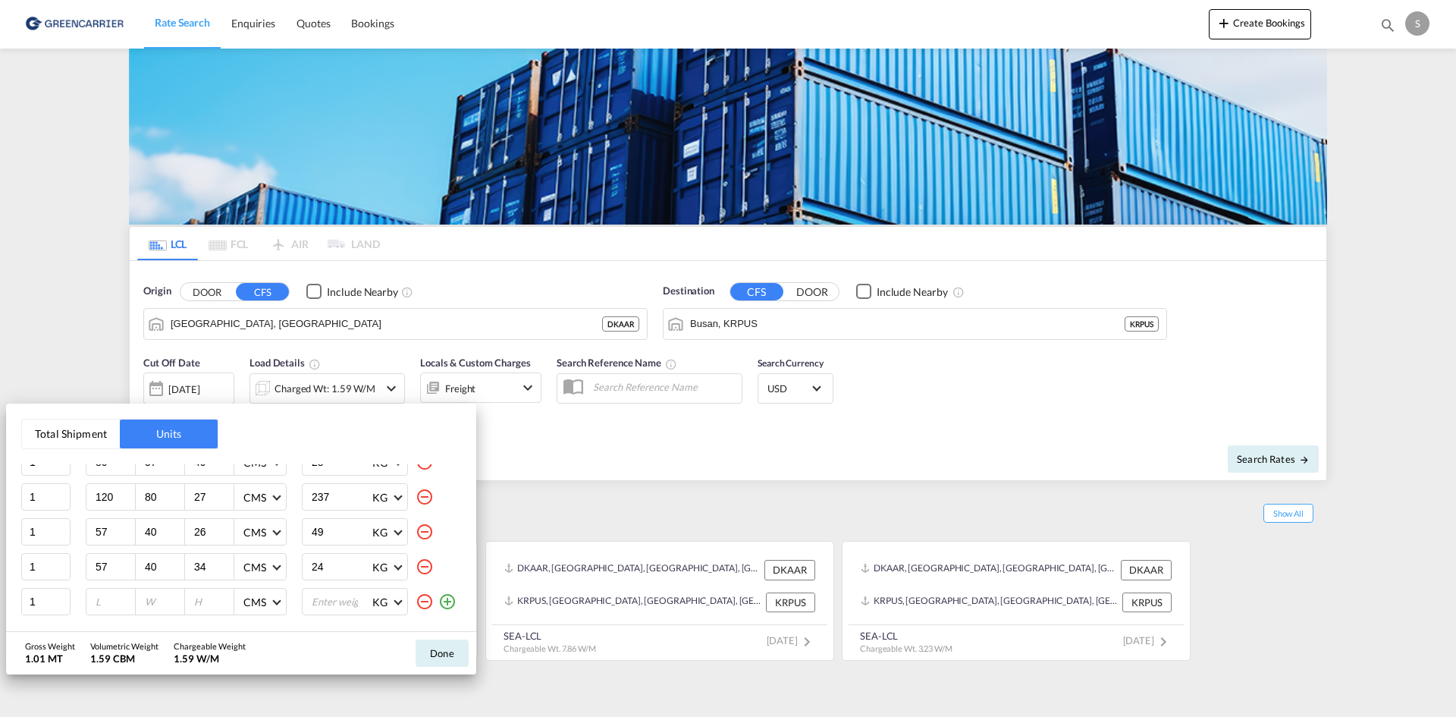
click at [102, 604] on input "number" at bounding box center [114, 601] width 41 height 14
type input "120"
type input "80"
type input "26"
type input "200"
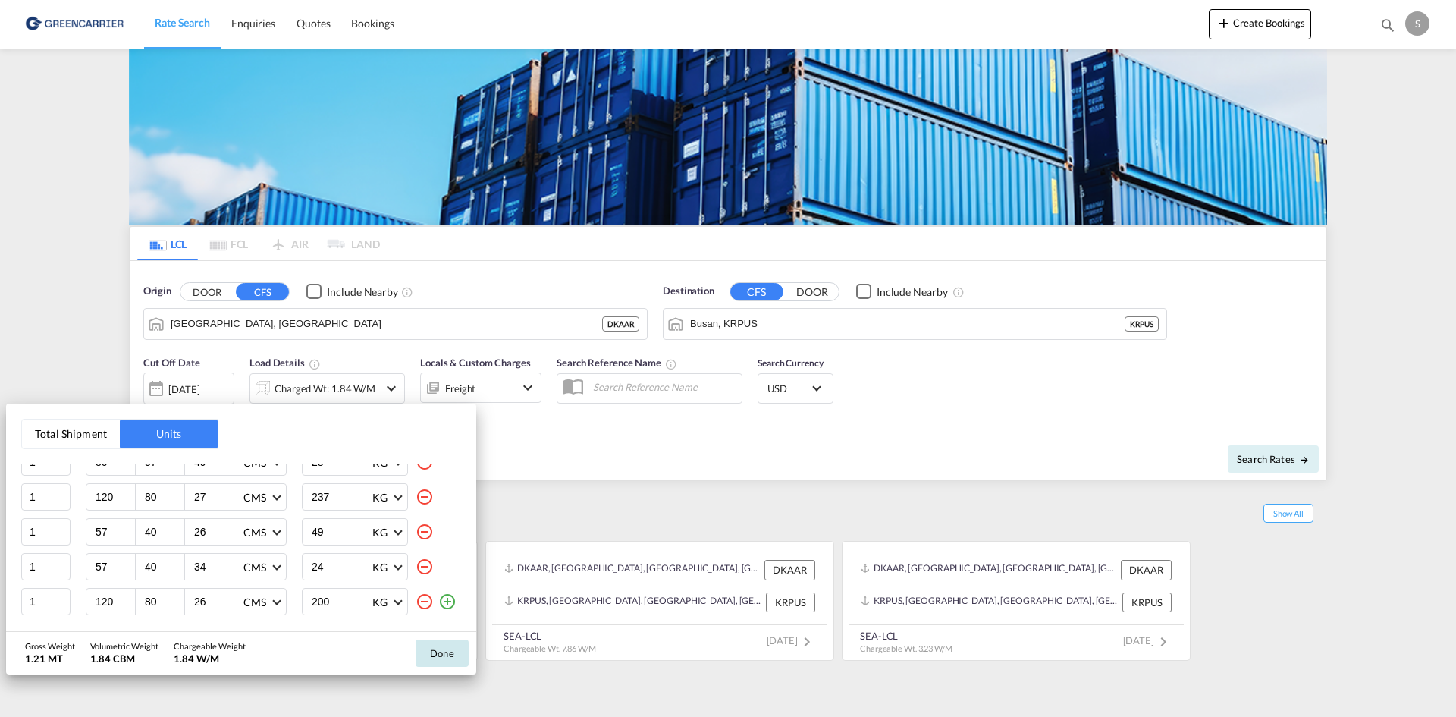
click at [454, 648] on button "Done" at bounding box center [442, 652] width 53 height 27
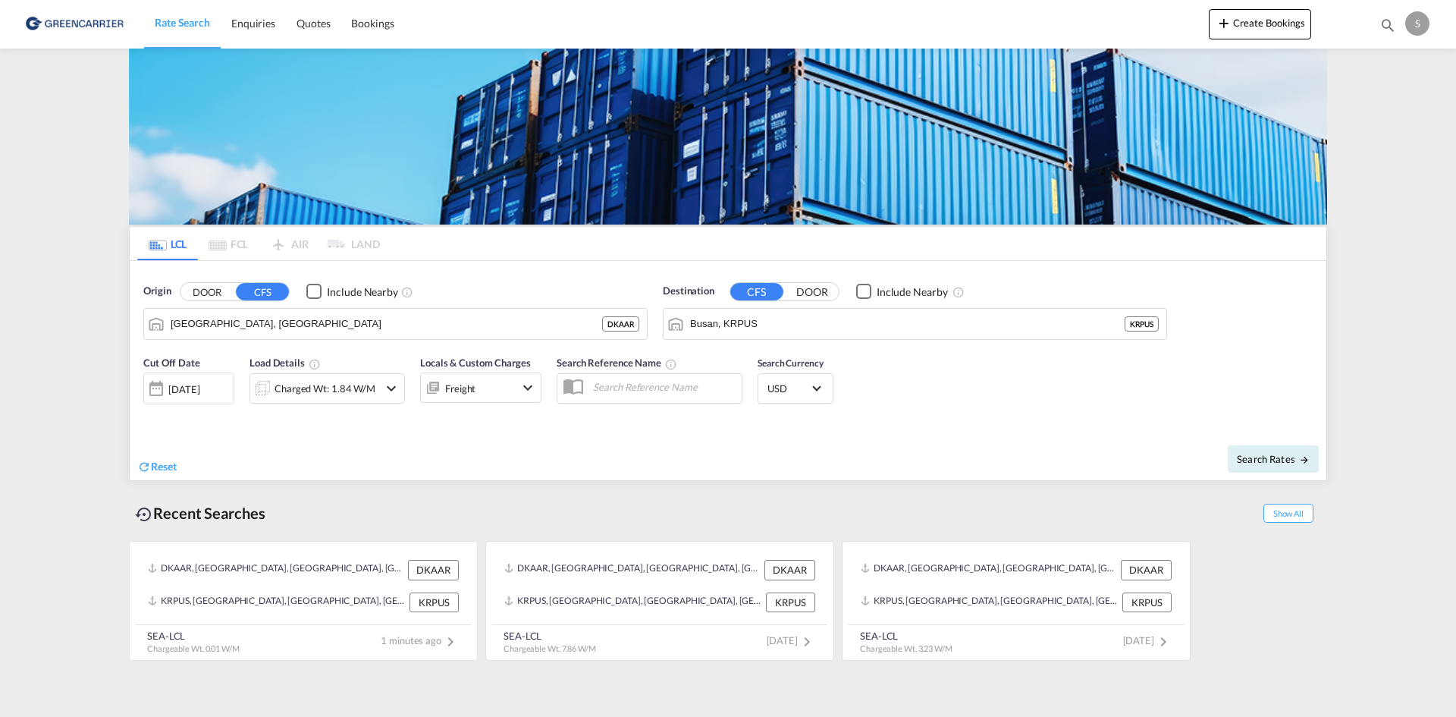
click at [632, 399] on md-input-container at bounding box center [650, 388] width 186 height 30
click at [632, 395] on input "text" at bounding box center [663, 386] width 156 height 23
click at [616, 390] on input "text" at bounding box center [663, 386] width 156 height 23
paste input "OADO251867"
type input "OADO251867"
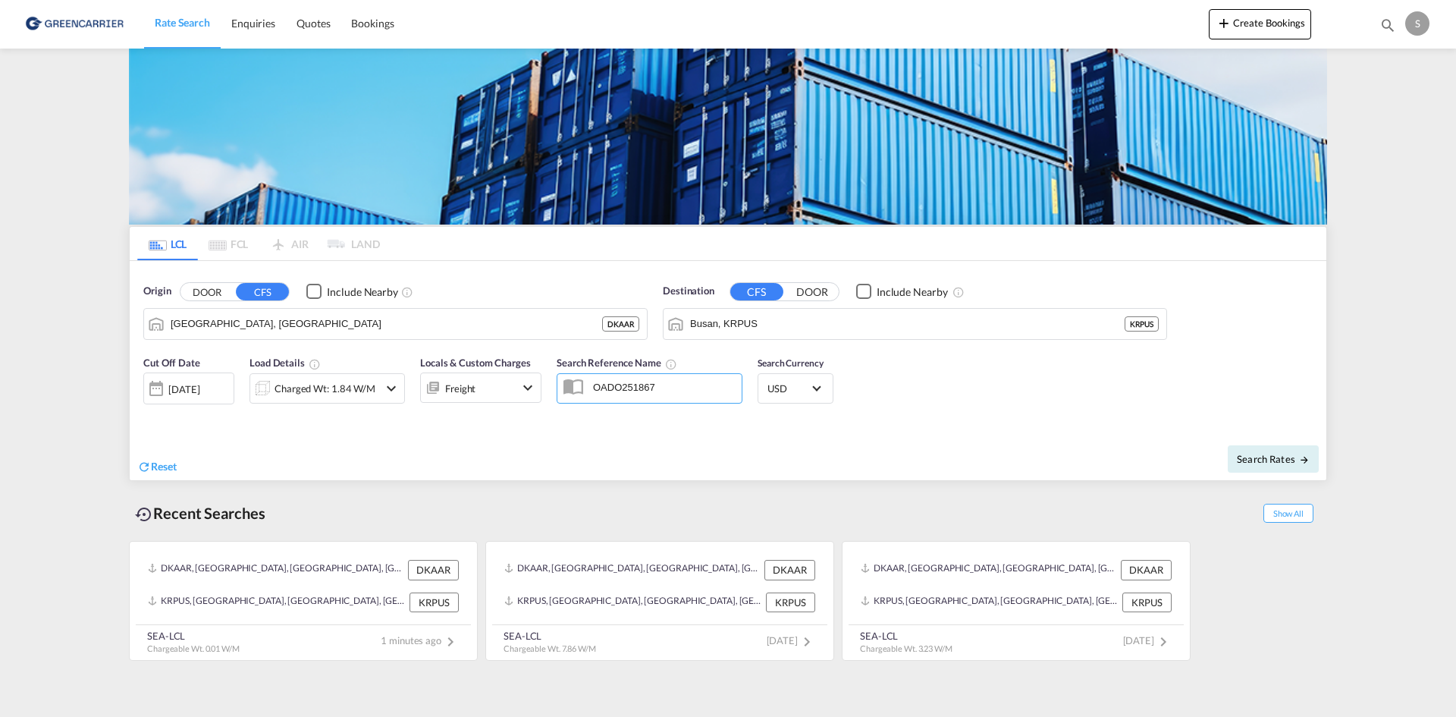
click at [787, 441] on div "Search Rates" at bounding box center [1029, 458] width 594 height 43
click at [1259, 443] on div "Search Rates" at bounding box center [1029, 458] width 594 height 43
click at [1259, 456] on span "Search Rates" at bounding box center [1273, 459] width 73 height 12
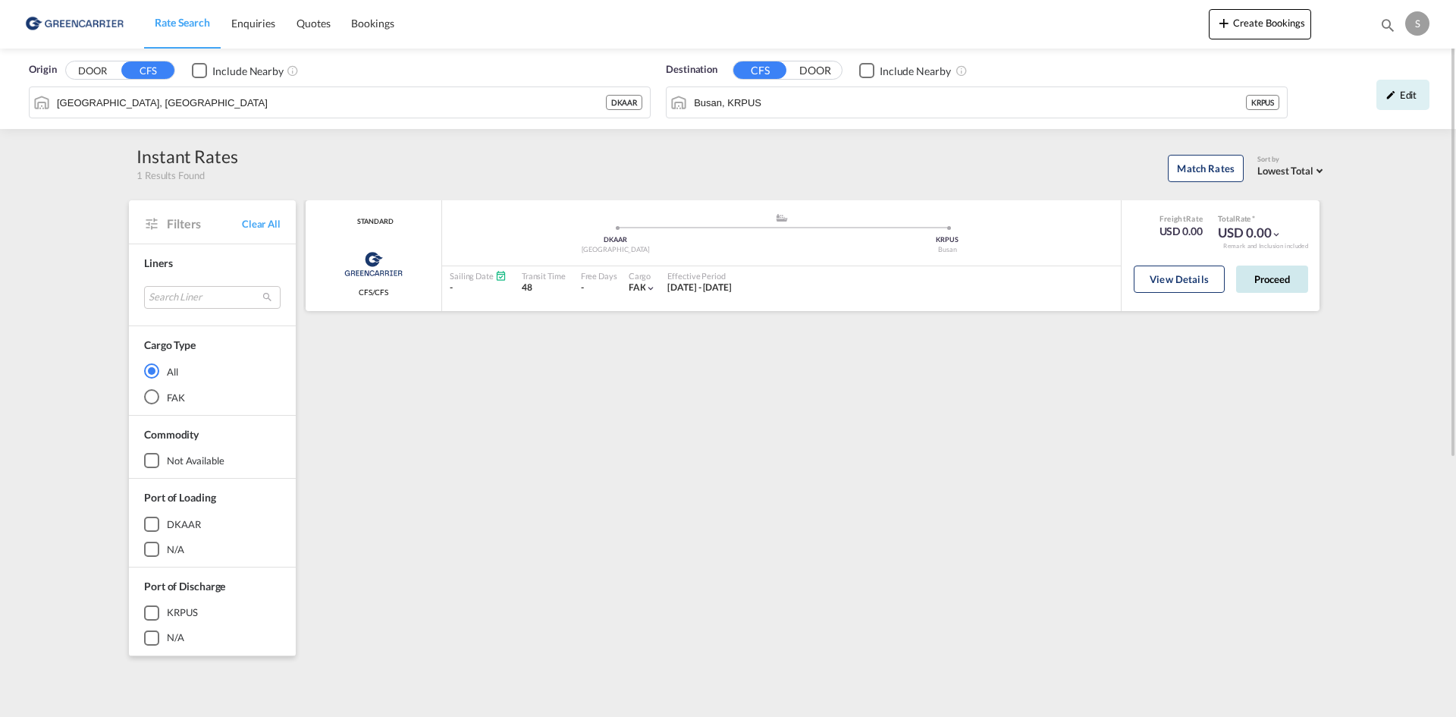
click at [1244, 283] on button "Proceed" at bounding box center [1272, 278] width 72 height 27
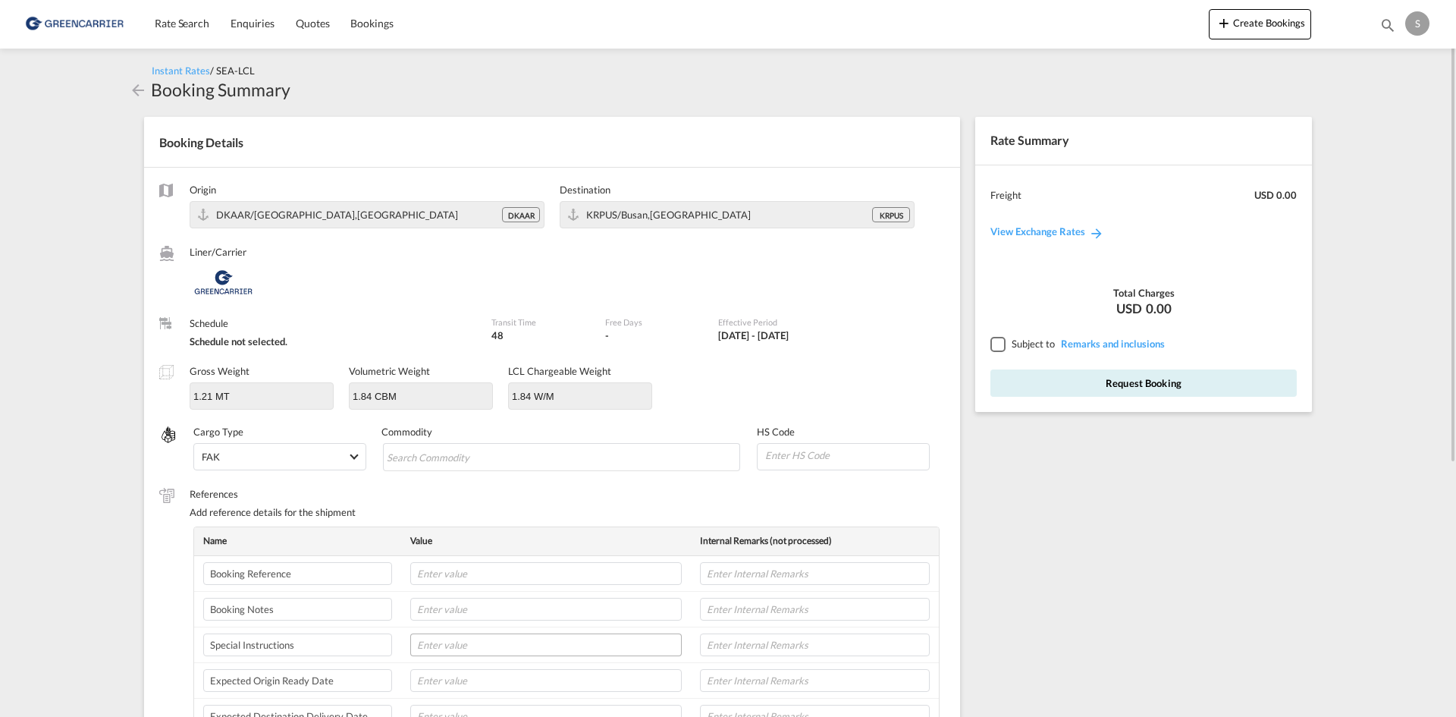
scroll to position [152, 0]
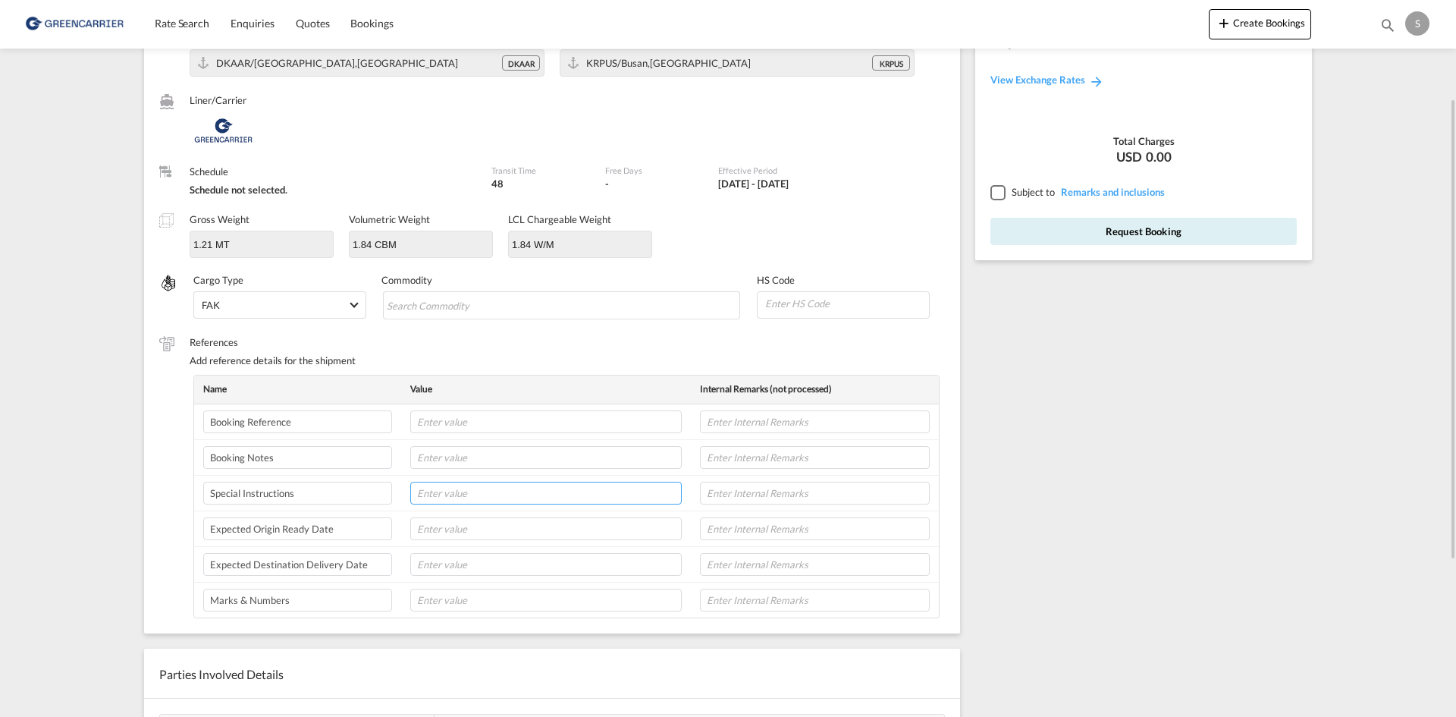
click at [468, 487] on input "text" at bounding box center [545, 492] width 271 height 23
paste input "DANFOSS DISTRIBUTION SERVICES A/[STREET_ADDRESS] PICK UP REF - 11369388"
type input "DANFOSS DISTRIBUTION SERVICES A/[STREET_ADDRESS] PICK UP REF - 11369388"
click at [437, 307] on input "Chips input." at bounding box center [456, 305] width 139 height 24
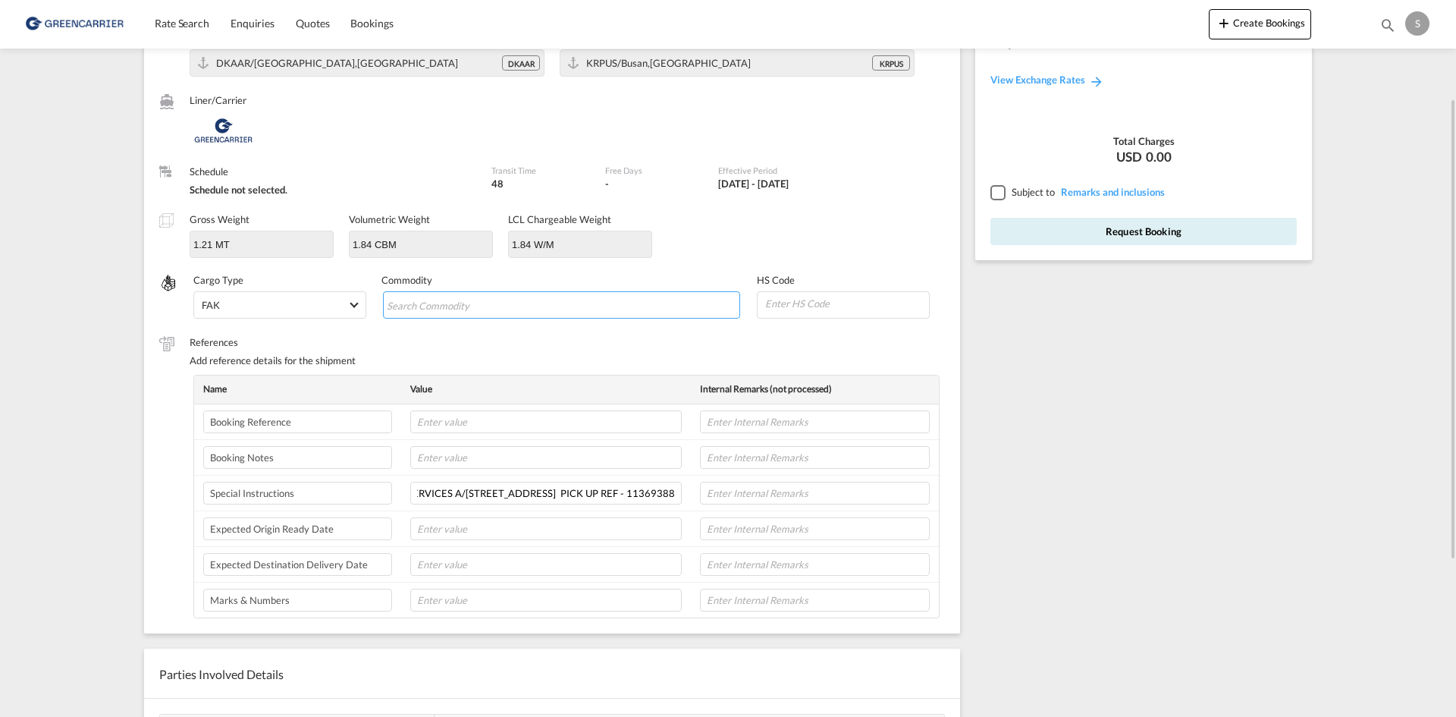
scroll to position [0, 0]
click at [441, 305] on input "Chips input." at bounding box center [456, 305] width 139 height 24
paste input "PARTS AND ACCESSORIES FOR REGULATING"
type input "PARTS AND ACCESSORIES FOR REGULATING"
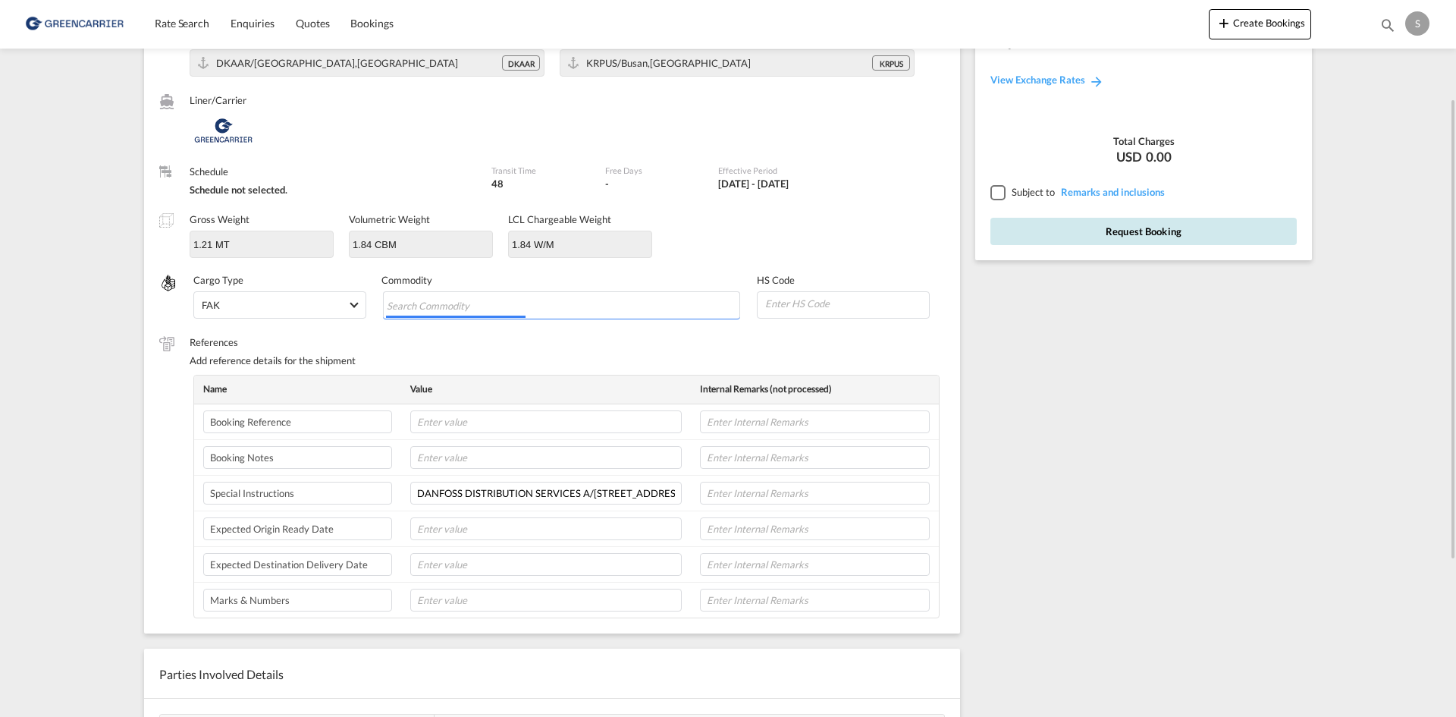
click at [1138, 224] on button "Request Booking" at bounding box center [1143, 231] width 306 height 27
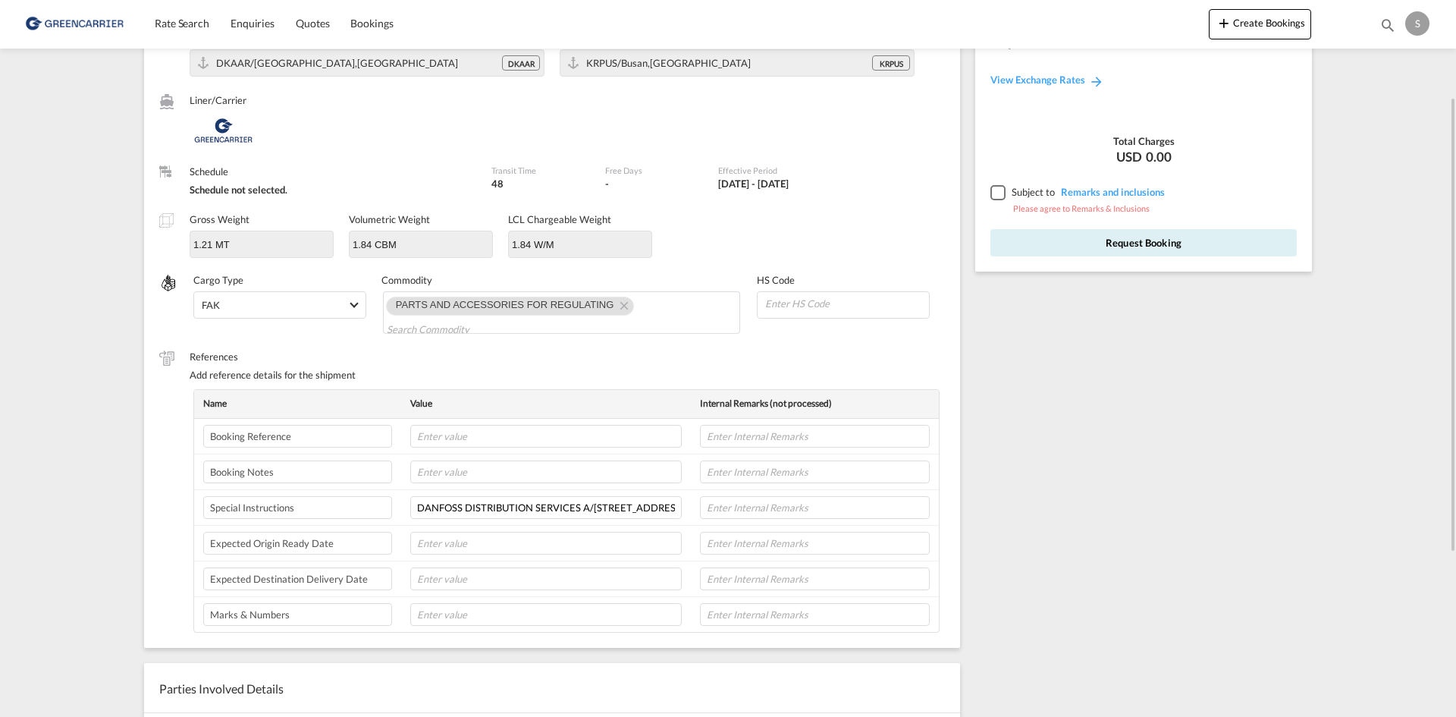
click at [980, 185] on div "Subject to Remarks and inclusions" at bounding box center [1143, 191] width 337 height 21
click at [996, 190] on div at bounding box center [997, 192] width 14 height 14
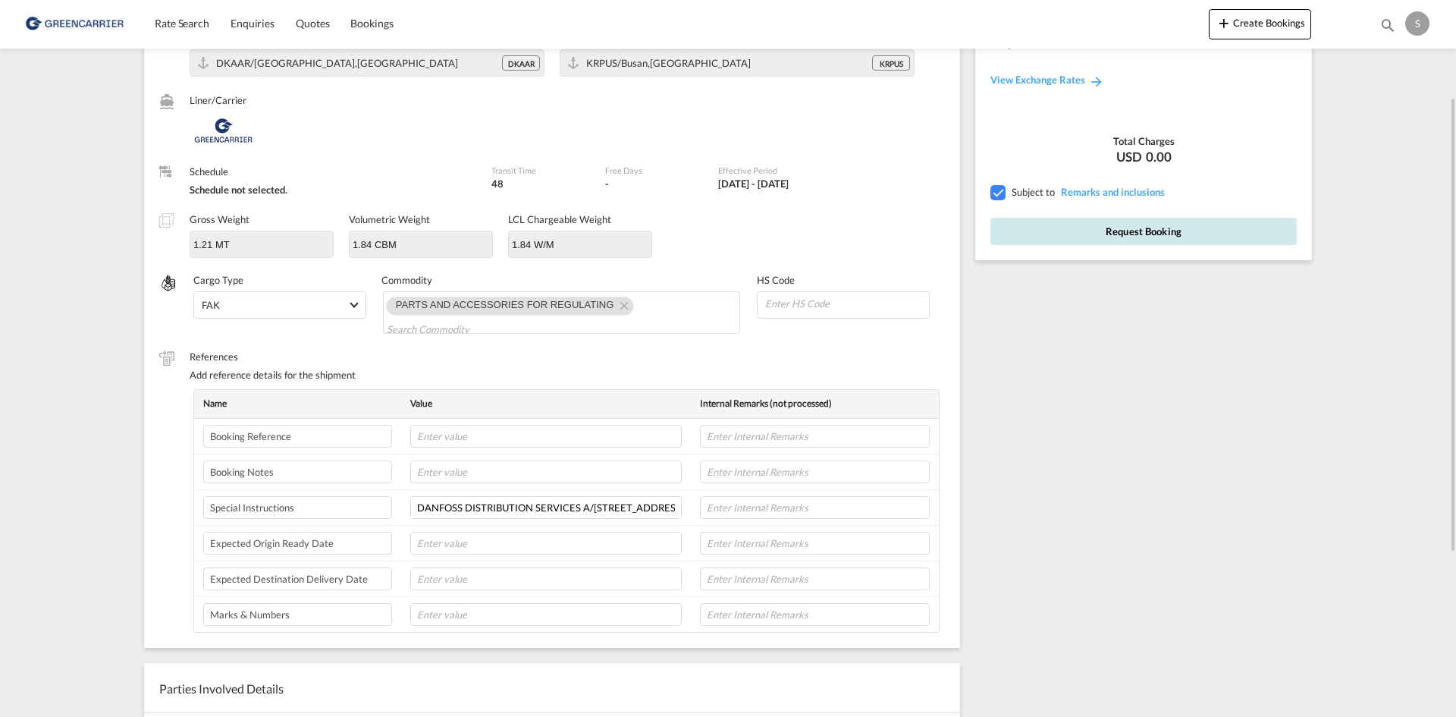
click at [1024, 231] on button "Request Booking" at bounding box center [1143, 231] width 306 height 27
